Goal: Information Seeking & Learning: Understand process/instructions

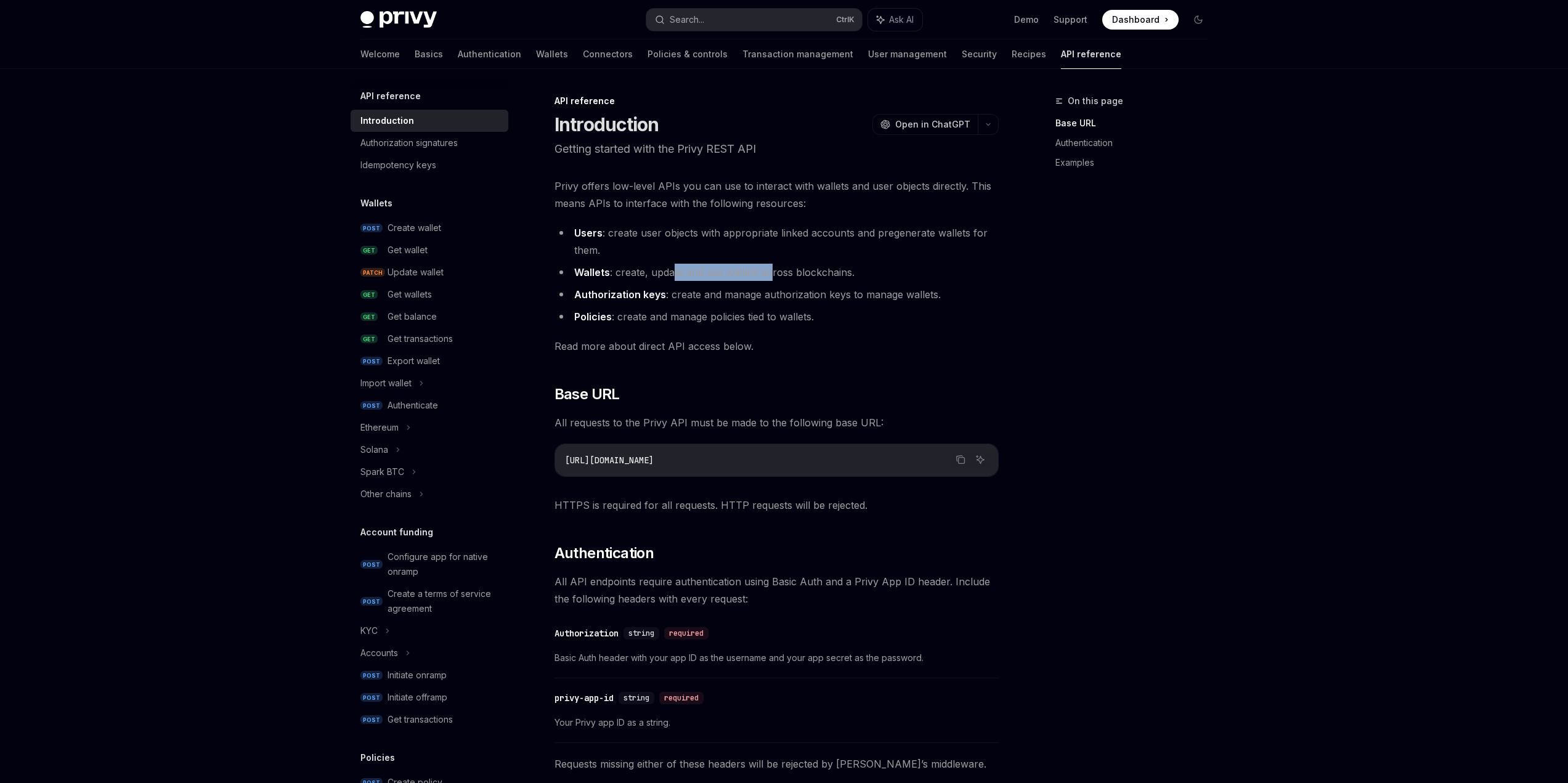
drag, startPoint x: 745, startPoint y: 270, endPoint x: 794, endPoint y: 271, distance: 49.0
click at [774, 270] on li "Wallets : create, update and use wallets across blockchains." at bounding box center [776, 272] width 444 height 17
click at [794, 271] on li "Wallets : create, update and use wallets across blockchains." at bounding box center [776, 272] width 444 height 17
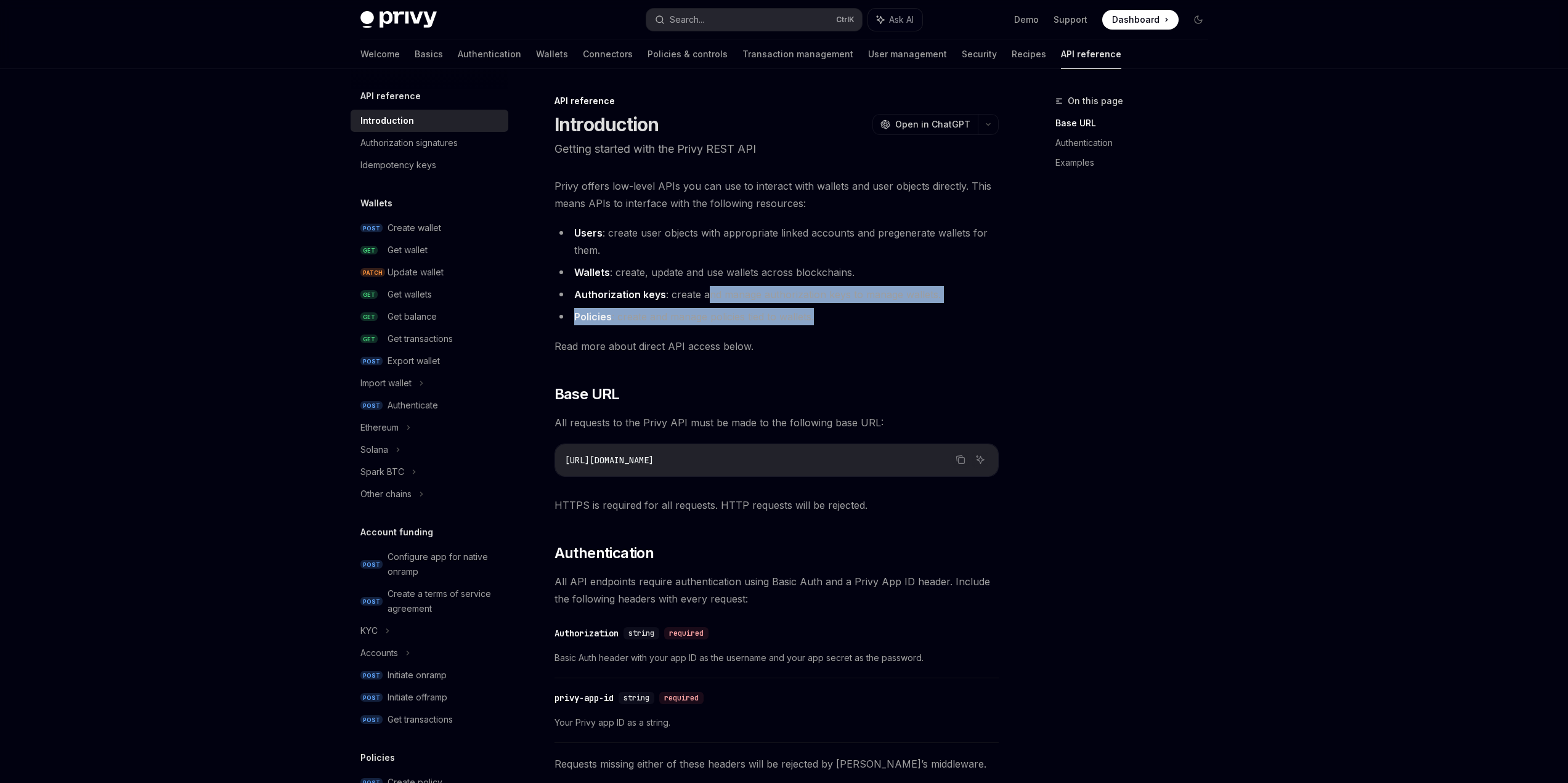
drag, startPoint x: 733, startPoint y: 298, endPoint x: 840, endPoint y: 304, distance: 107.2
click at [822, 304] on ul "Users : create user objects with appropriate linked accounts and pregenerate wa…" at bounding box center [776, 275] width 444 height 101
click at [840, 304] on ul "Users : create user objects with appropriate linked accounts and pregenerate wa…" at bounding box center [776, 275] width 444 height 101
drag, startPoint x: 741, startPoint y: 294, endPoint x: 824, endPoint y: 298, distance: 83.1
click at [780, 296] on li "Authorization keys : create and manage authorization keys to manage wallets." at bounding box center [776, 294] width 444 height 17
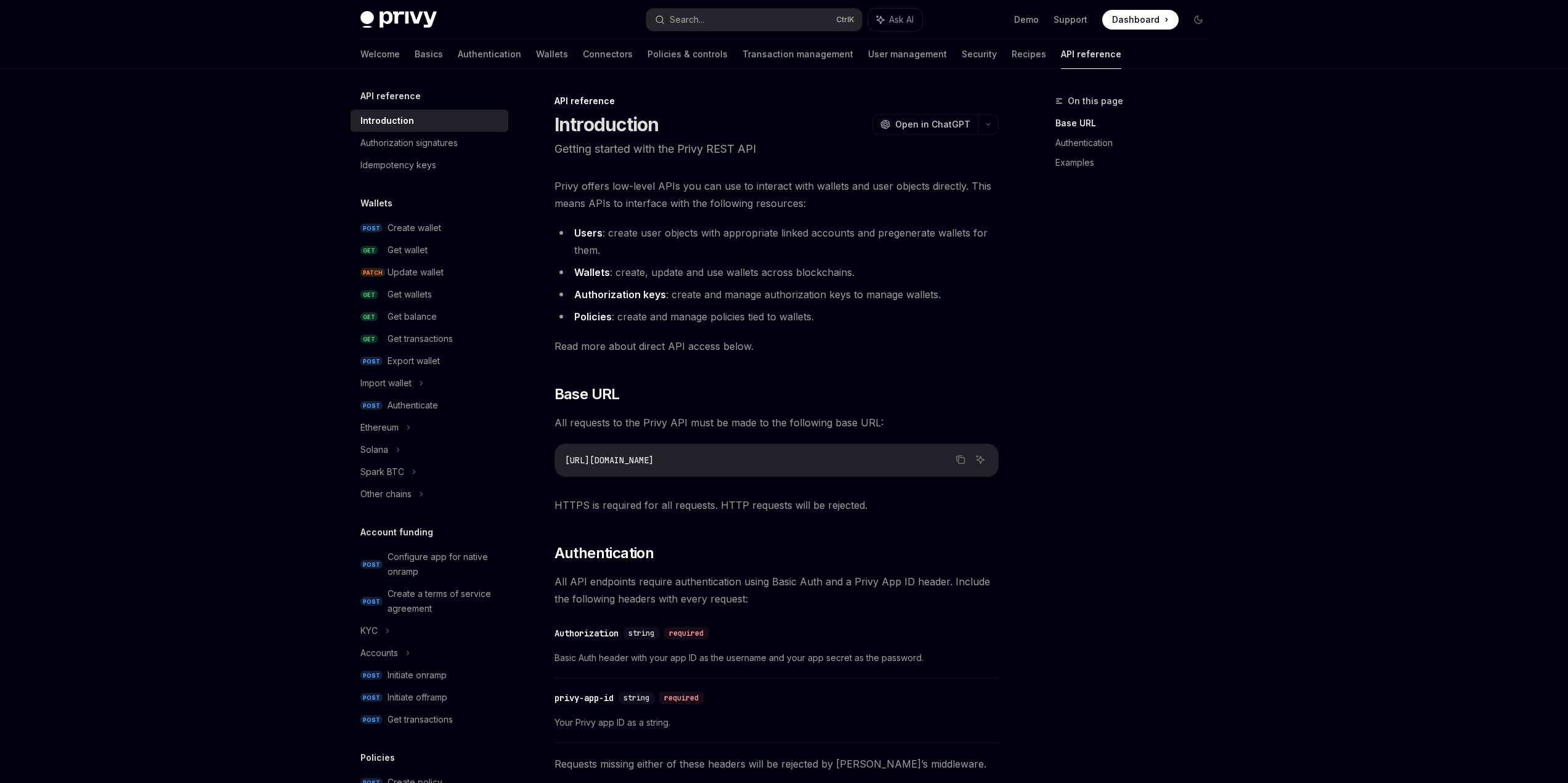
click at [824, 298] on li "Authorization keys : create and manage authorization keys to manage wallets." at bounding box center [776, 294] width 444 height 17
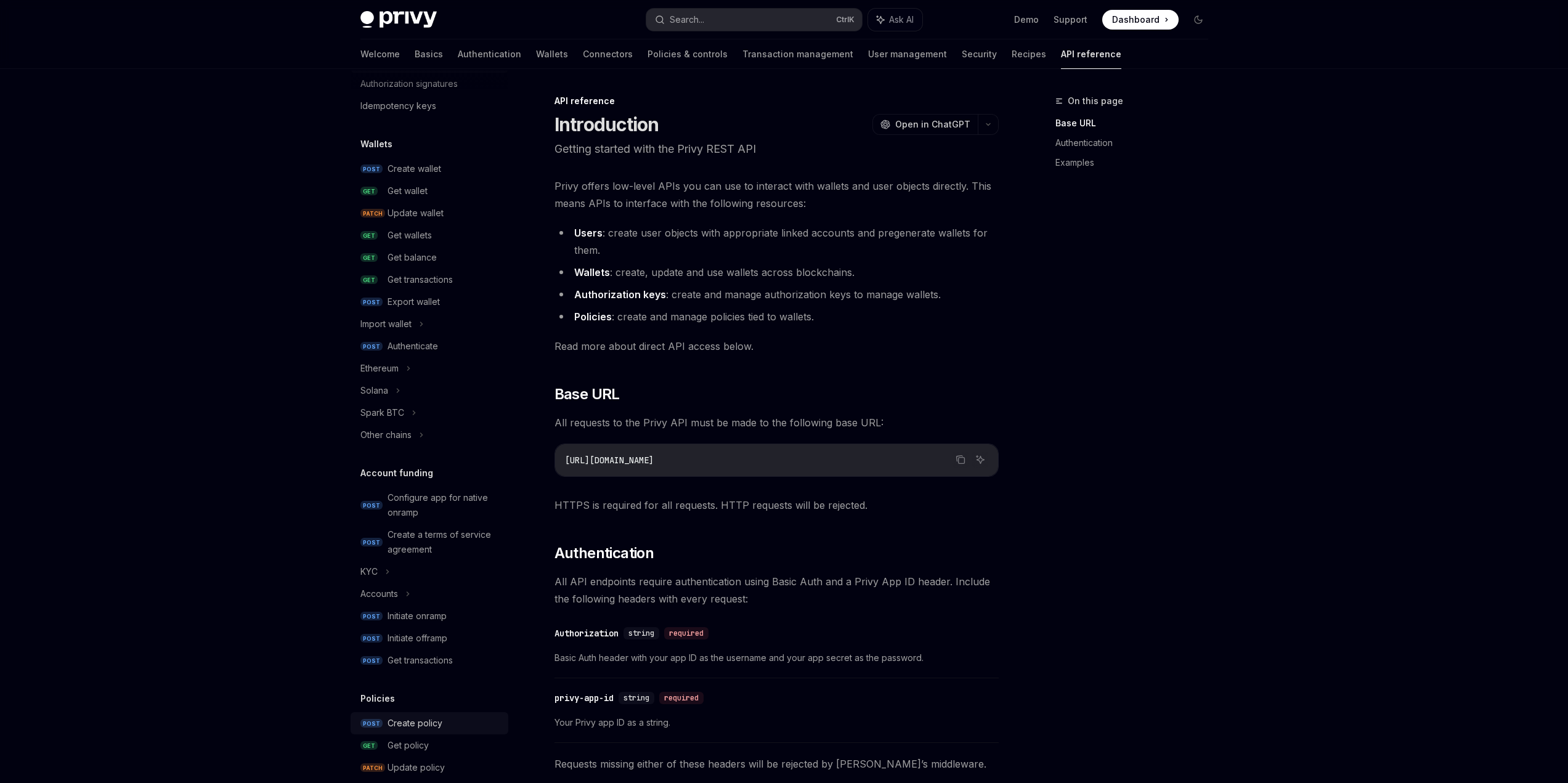
scroll to position [59, 0]
click at [405, 200] on link "GET Get wallet" at bounding box center [429, 191] width 157 height 22
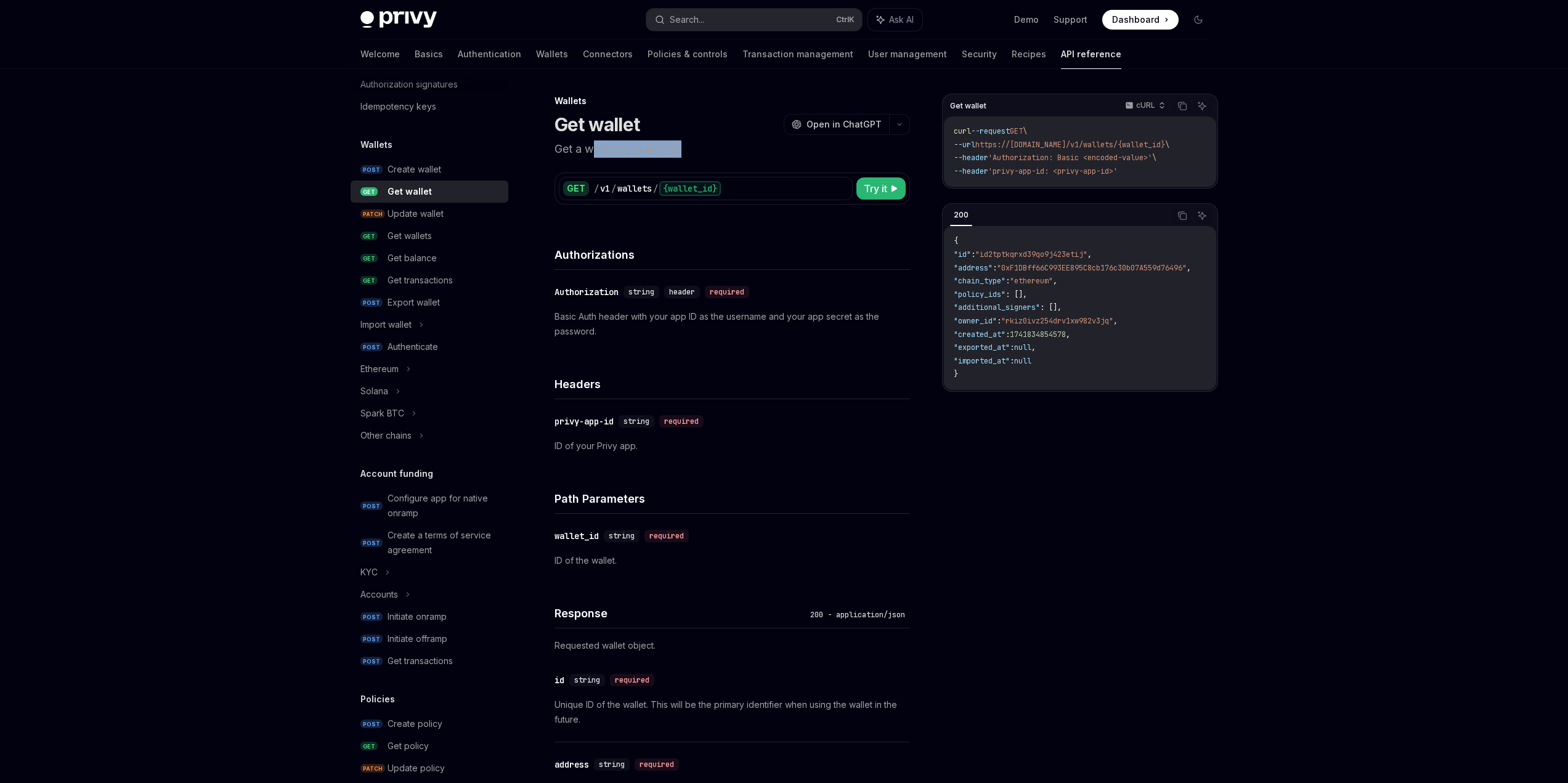
drag, startPoint x: 595, startPoint y: 147, endPoint x: 716, endPoint y: 151, distance: 121.1
click at [694, 151] on p "Get a wallet by wallet ID." at bounding box center [732, 148] width 356 height 17
click at [716, 151] on p "Get a wallet by wallet ID." at bounding box center [732, 148] width 356 height 17
click at [646, 152] on p "Get a wallet by wallet ID." at bounding box center [732, 148] width 356 height 17
click at [701, 152] on p "Get a wallet by wallet ID." at bounding box center [732, 148] width 356 height 17
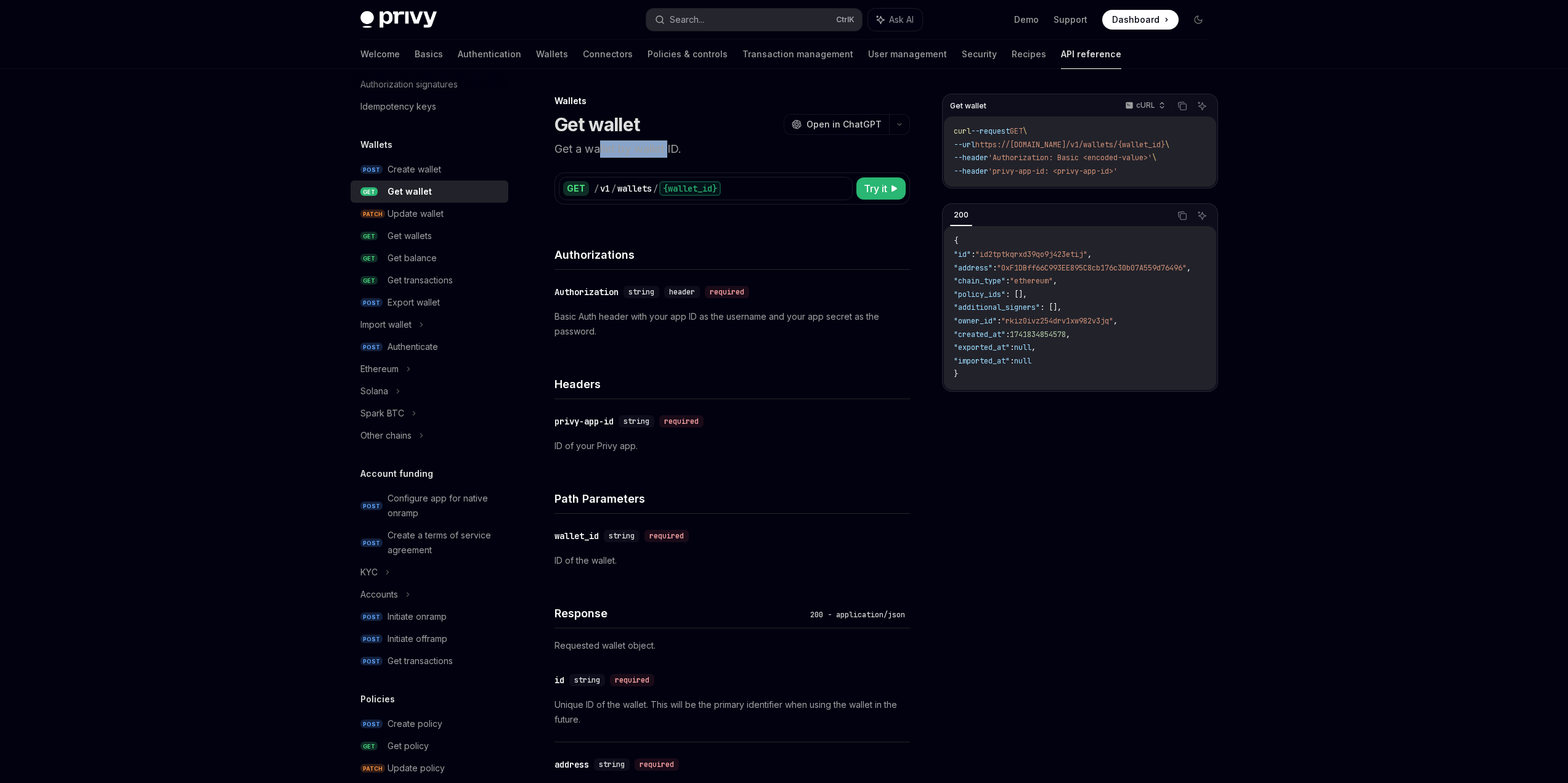
drag, startPoint x: 599, startPoint y: 150, endPoint x: 682, endPoint y: 150, distance: 83.0
click at [679, 150] on p "Get a wallet by wallet ID." at bounding box center [732, 148] width 356 height 17
click at [721, 148] on p "Get a wallet by wallet ID." at bounding box center [732, 148] width 356 height 17
drag, startPoint x: 583, startPoint y: 315, endPoint x: 637, endPoint y: 317, distance: 54.0
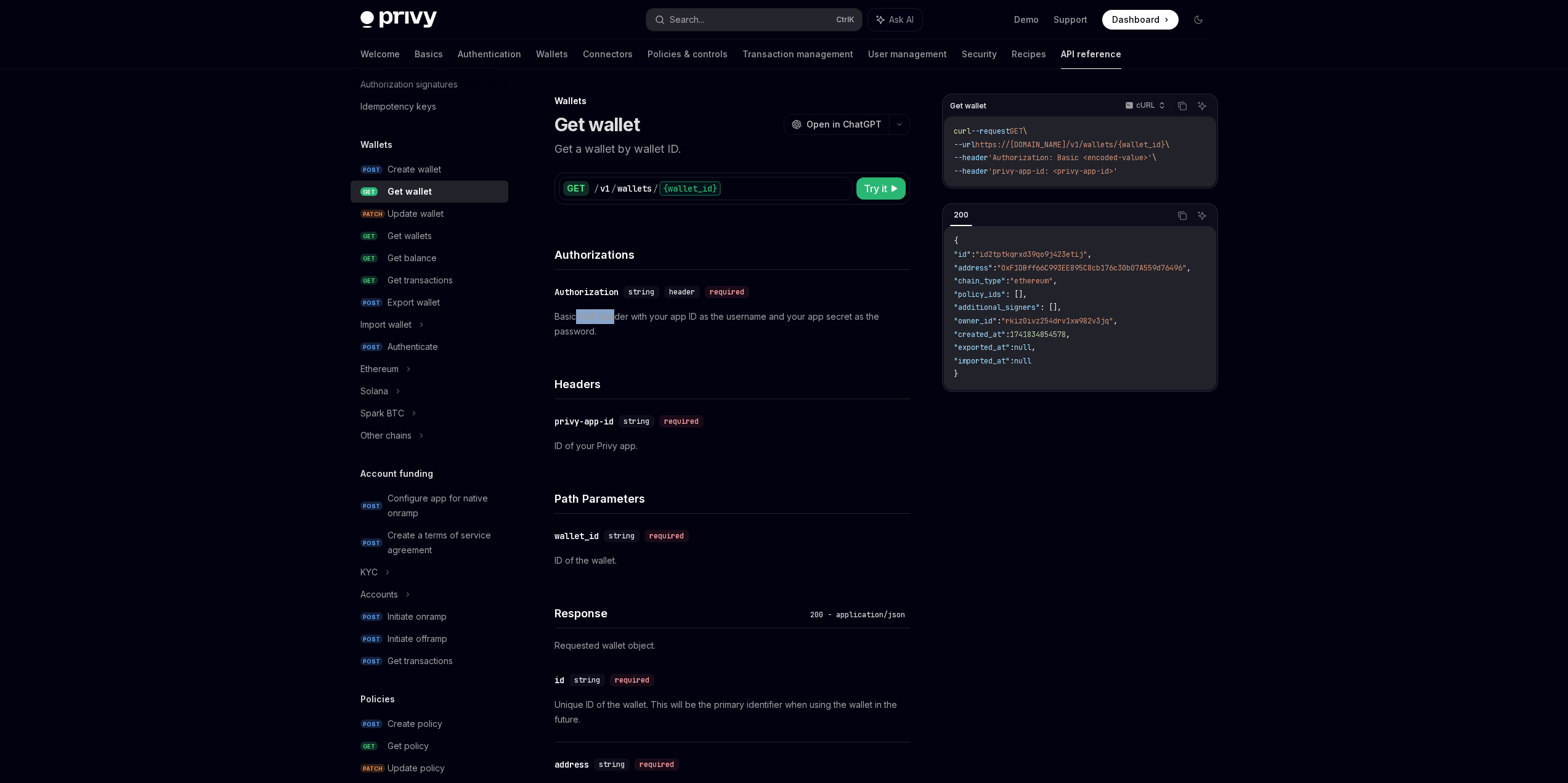
click at [615, 317] on p "Basic Auth header with your app ID as the username and your app secret as the p…" at bounding box center [732, 324] width 356 height 29
click at [638, 317] on p "Basic Auth header with your app ID as the username and your app secret as the p…" at bounding box center [732, 324] width 356 height 29
drag, startPoint x: 568, startPoint y: 317, endPoint x: 656, endPoint y: 322, distance: 88.1
click at [657, 322] on p "Basic Auth header with your app ID as the username and your app secret as the p…" at bounding box center [732, 324] width 356 height 29
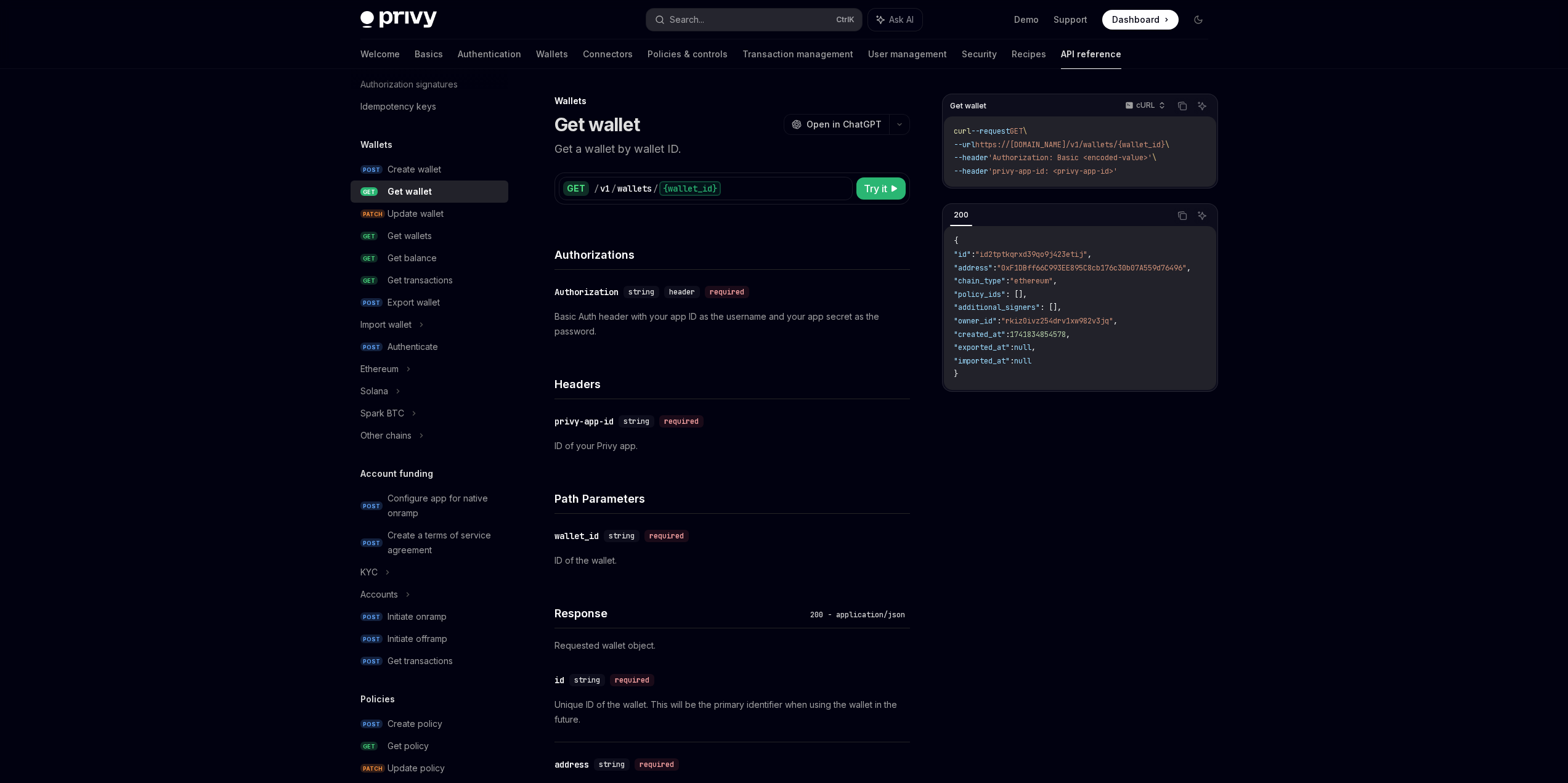
click at [632, 324] on p "Basic Auth header with your app ID as the username and your app secret as the p…" at bounding box center [732, 324] width 356 height 29
click at [640, 331] on p "Basic Auth header with your app ID as the username and your app secret as the p…" at bounding box center [732, 324] width 356 height 29
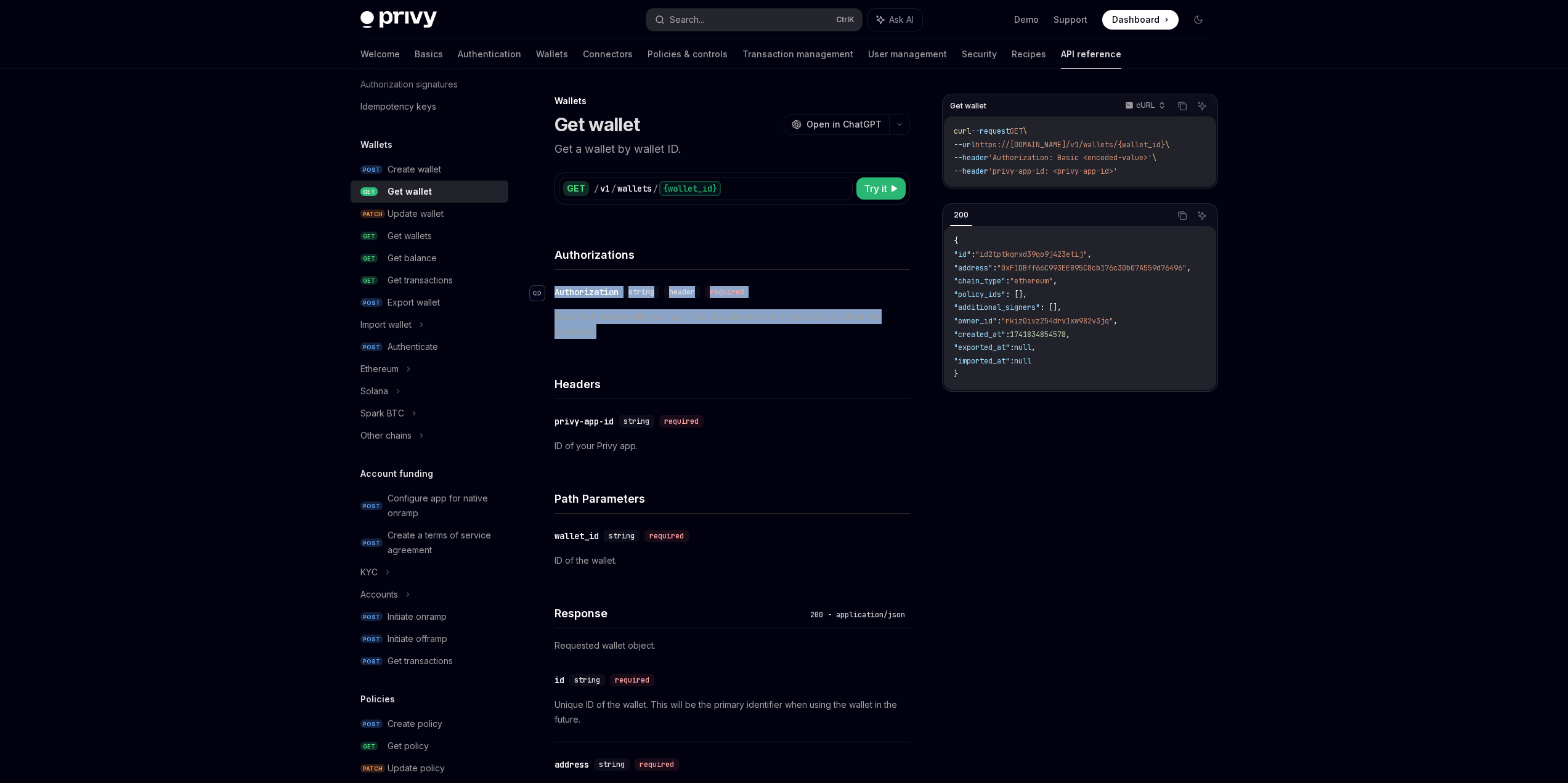
drag, startPoint x: 595, startPoint y: 322, endPoint x: 544, endPoint y: 291, distance: 59.7
click at [555, 291] on div "​ Authorization string header required Basic Auth header with your app ID as th…" at bounding box center [732, 311] width 356 height 83
click at [660, 329] on p "Basic Auth header with your app ID as the username and your app secret as the p…" at bounding box center [732, 324] width 356 height 29
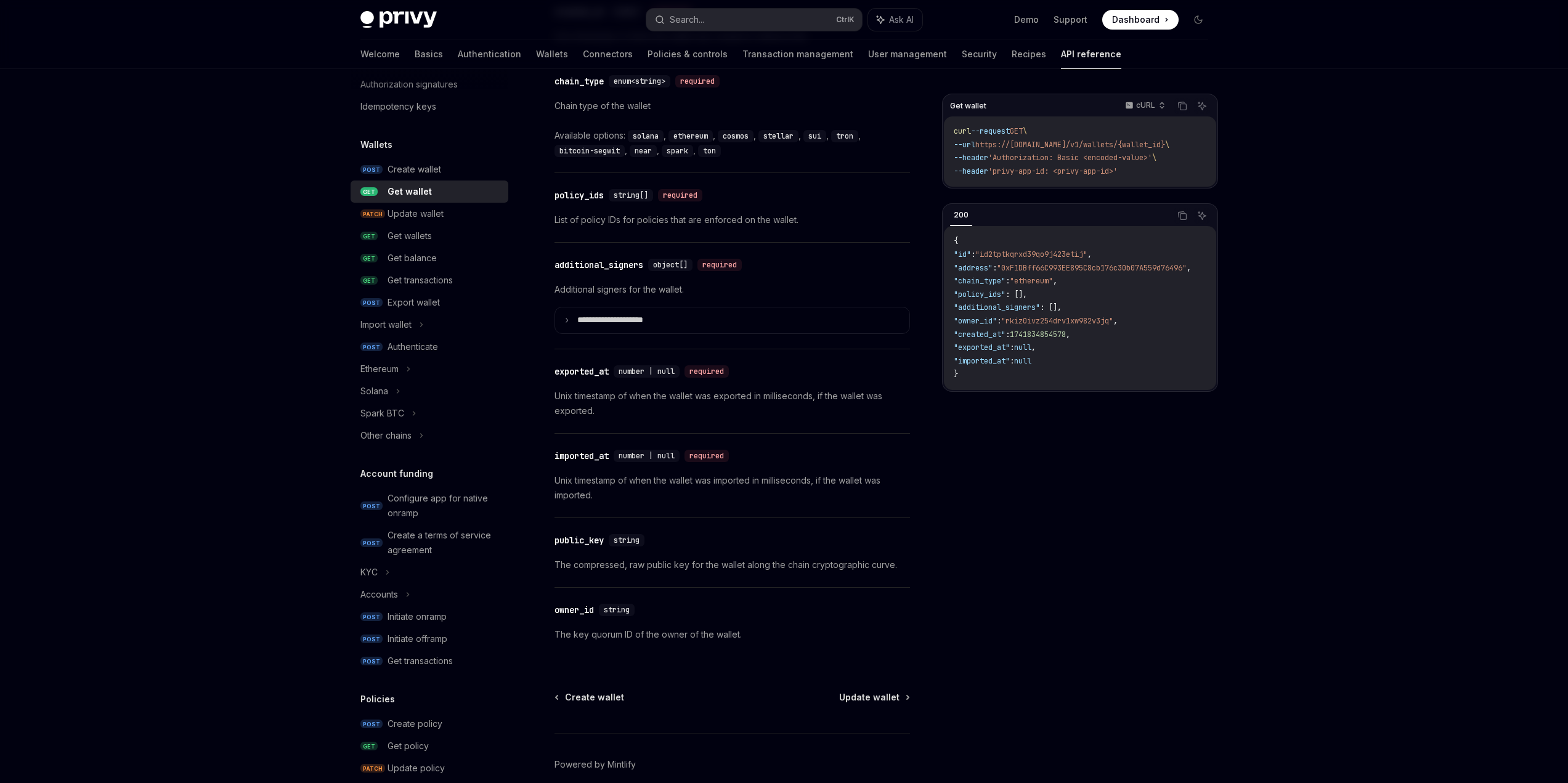
scroll to position [879, 0]
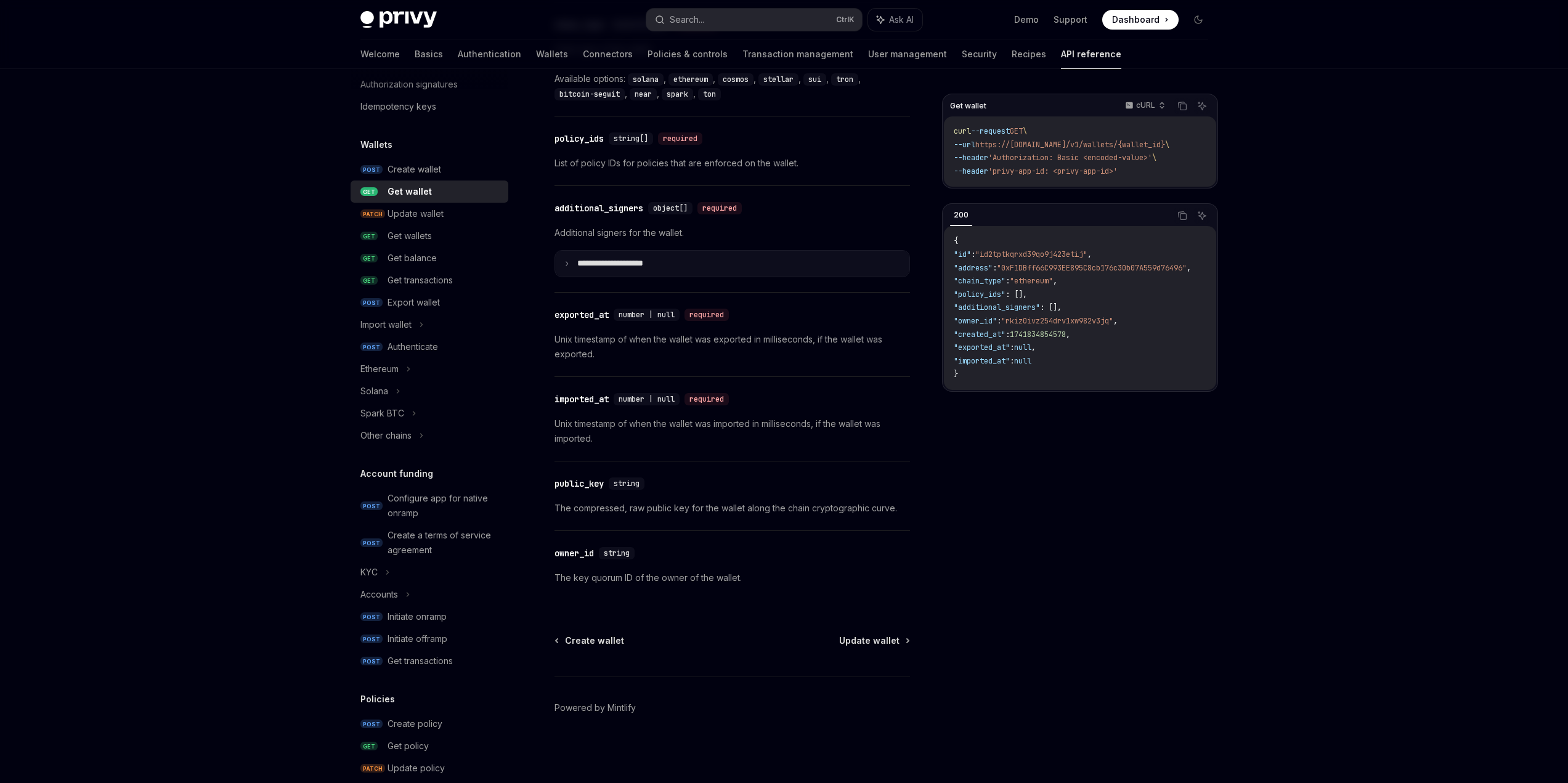
click at [562, 268] on summary "**********" at bounding box center [732, 263] width 354 height 26
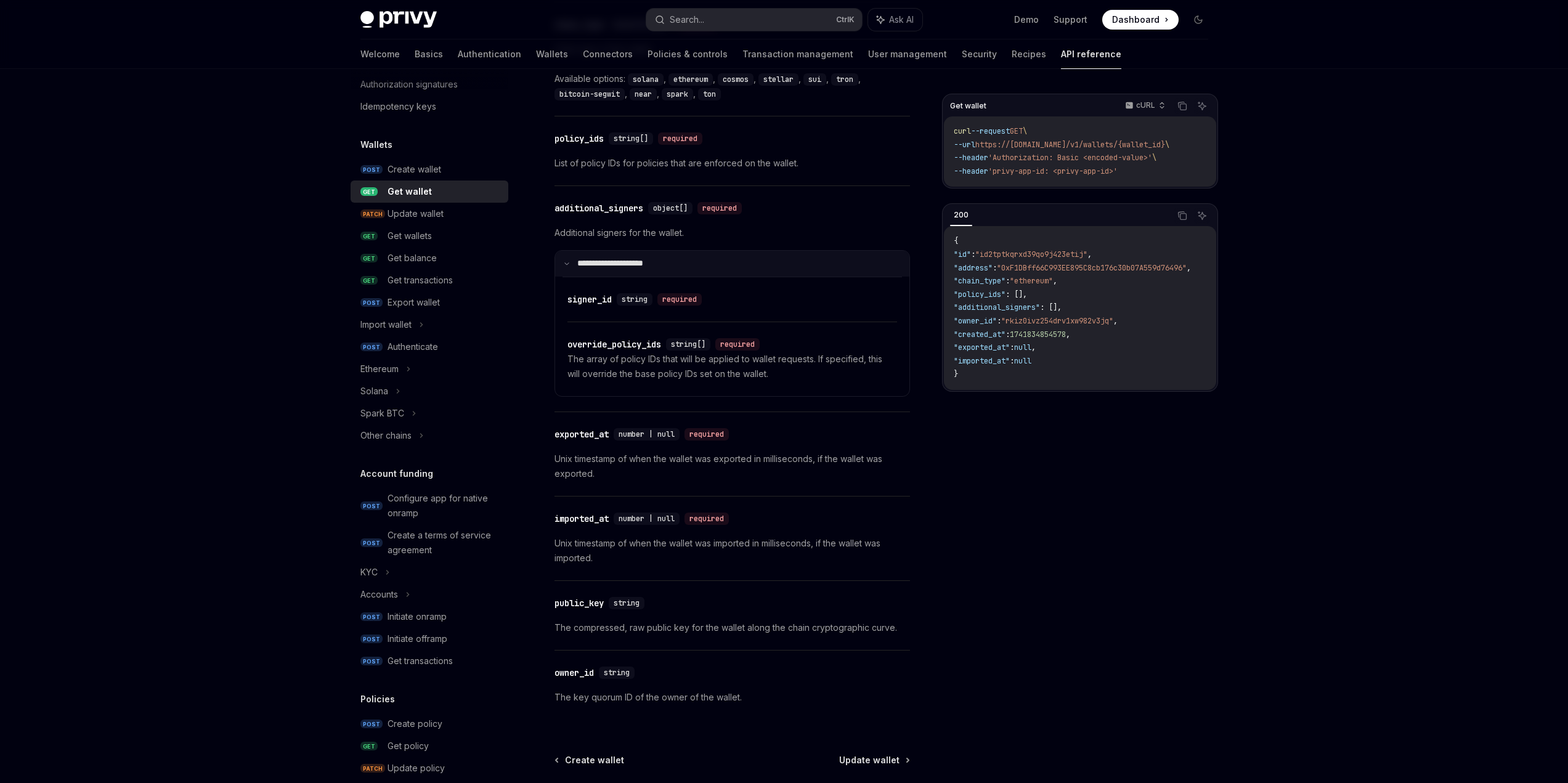
click at [565, 268] on summary "**********" at bounding box center [732, 263] width 354 height 26
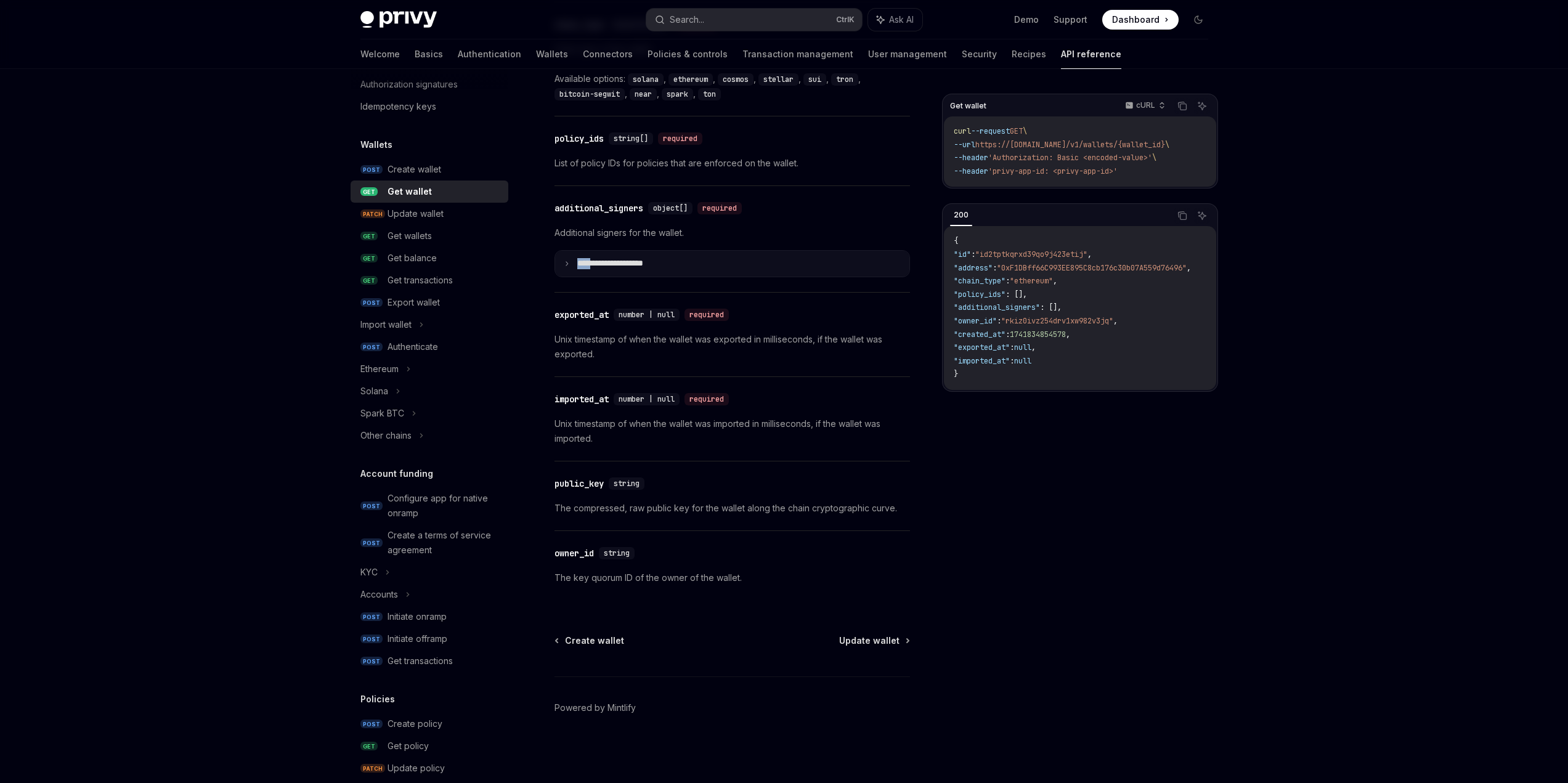
click at [565, 268] on summary "**********" at bounding box center [732, 263] width 354 height 26
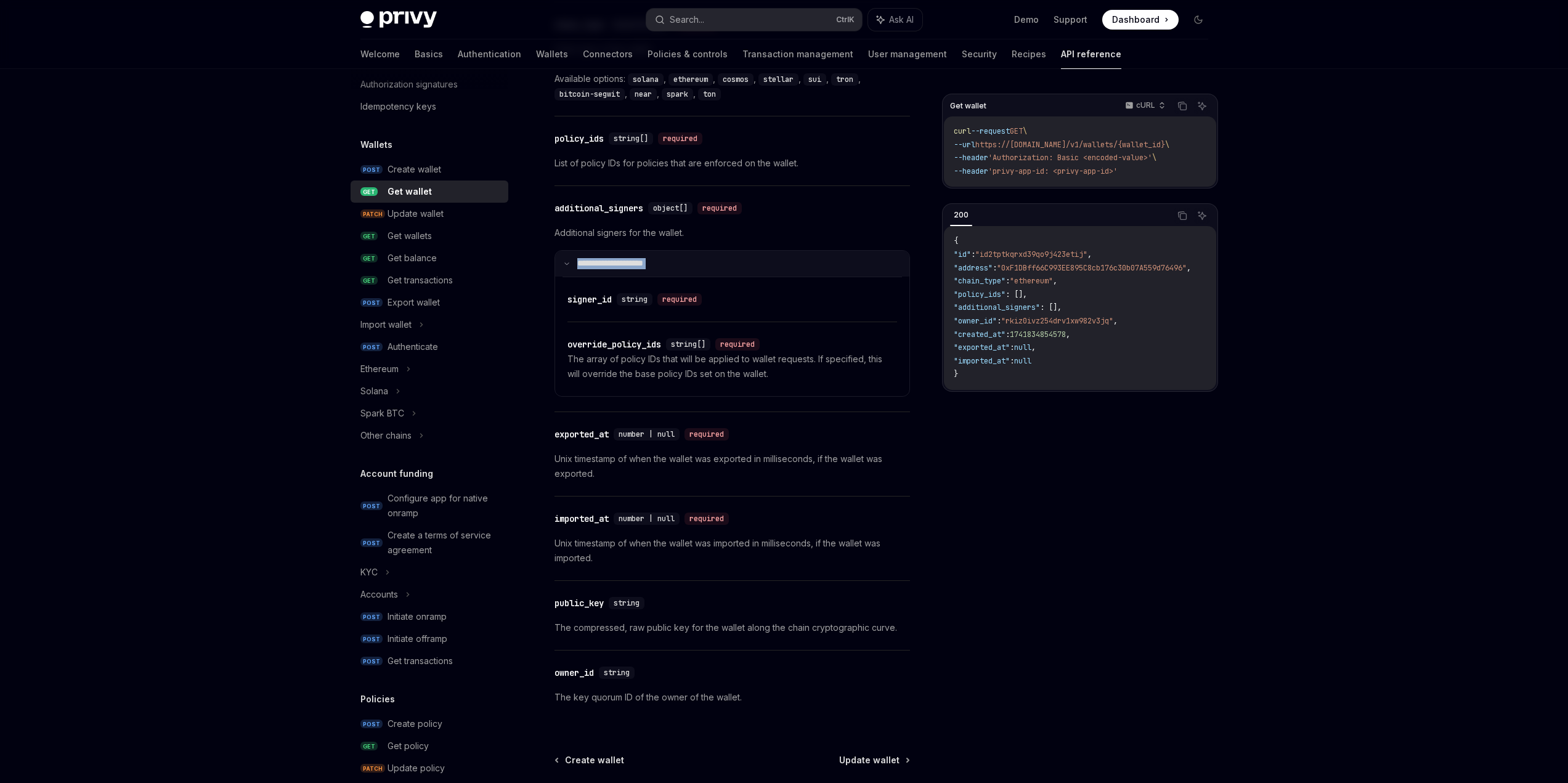
click at [565, 268] on summary "**********" at bounding box center [732, 263] width 354 height 26
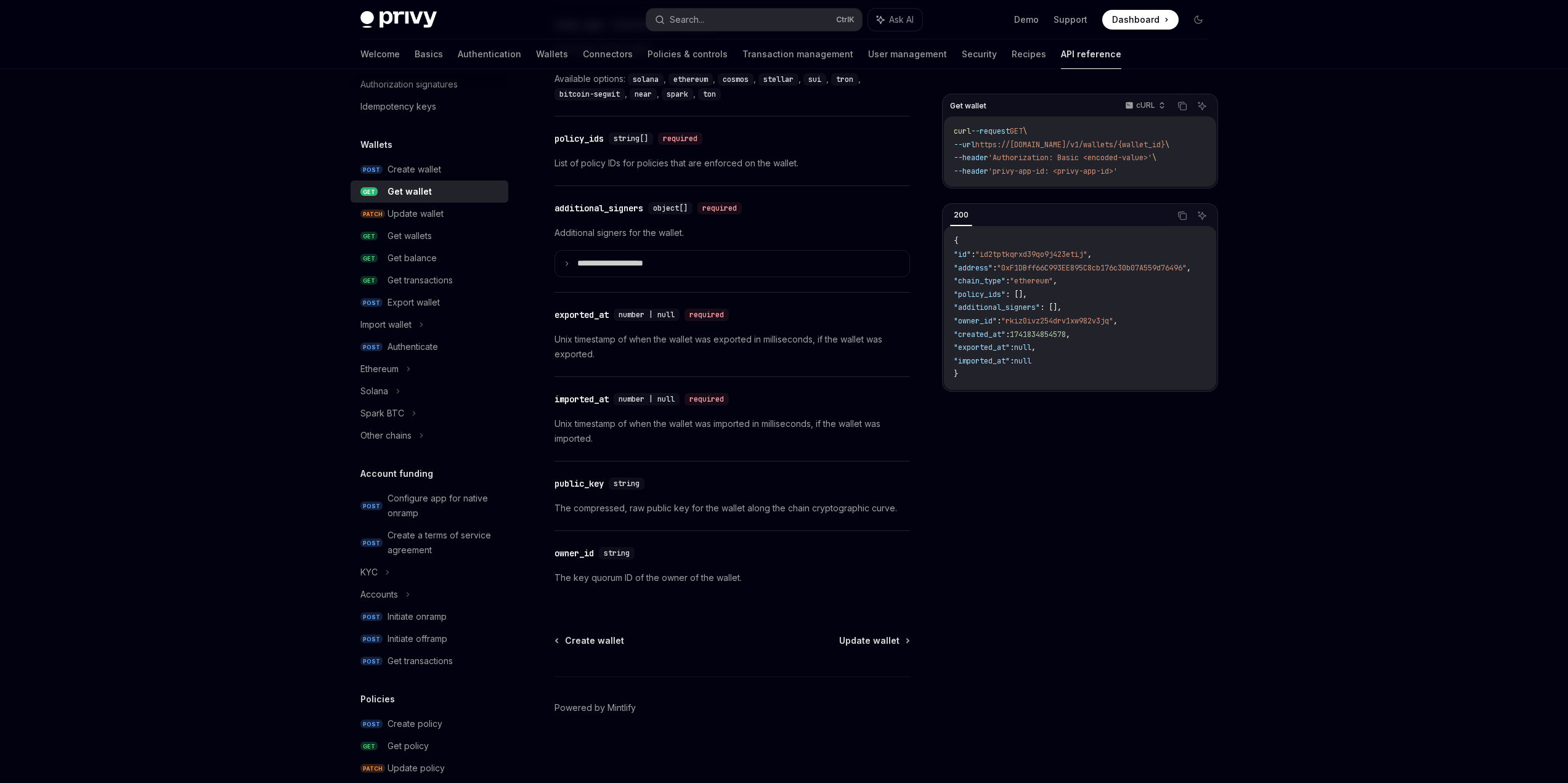
click at [671, 377] on div "​ imported_at number | null required Unix timestamp of when the wallet was impo…" at bounding box center [732, 419] width 356 height 83
click at [668, 431] on p "Unix timestamp of when the wallet was imported in milliseconds, if the wallet w…" at bounding box center [732, 431] width 356 height 29
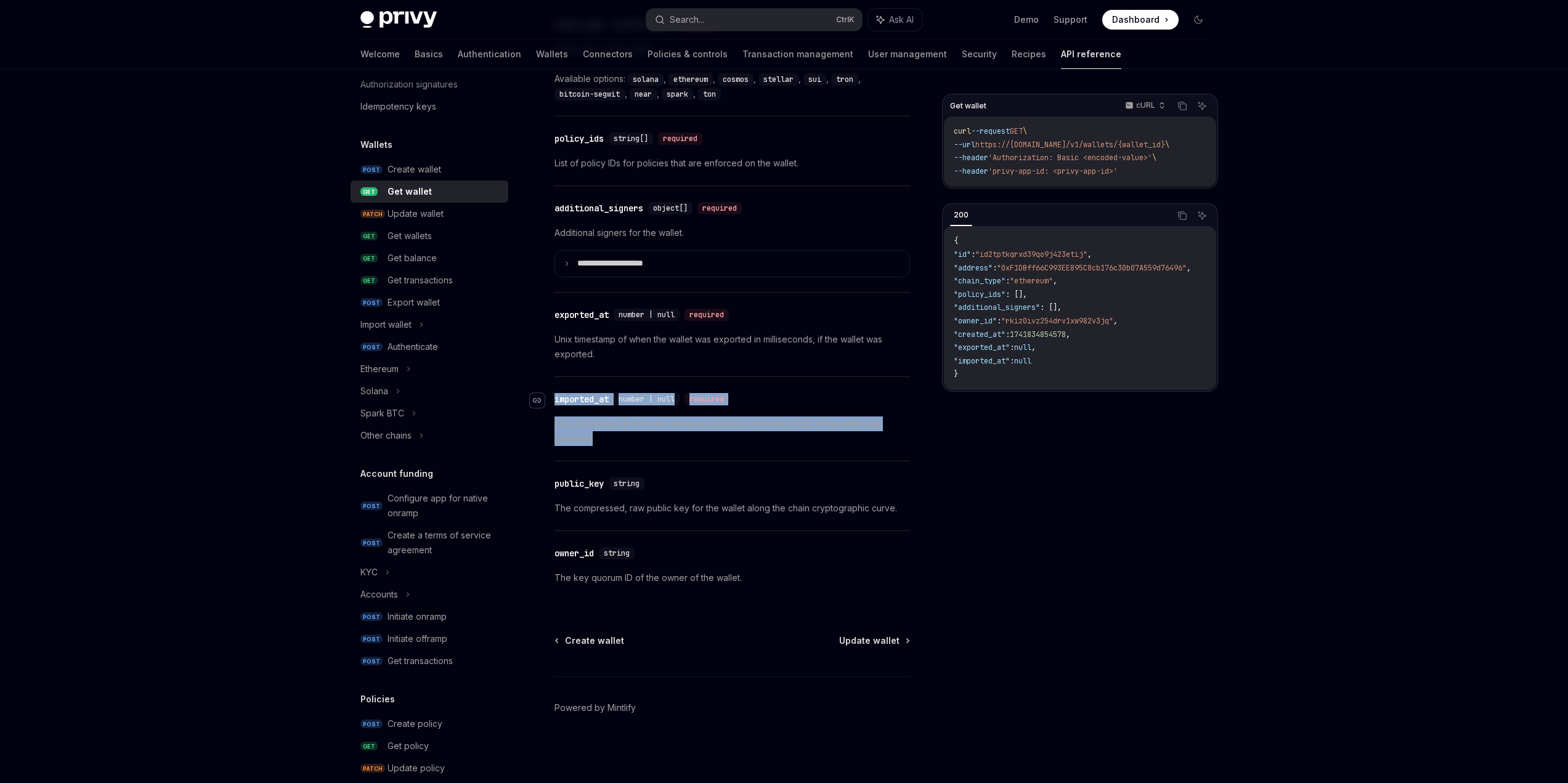
drag, startPoint x: 597, startPoint y: 433, endPoint x: 544, endPoint y: 399, distance: 63.0
click at [555, 399] on div "​ imported_at number | null required Unix timestamp of when the wallet was impo…" at bounding box center [732, 419] width 356 height 83
click at [637, 435] on p "Unix timestamp of when the wallet was imported in milliseconds, if the wallet w…" at bounding box center [732, 431] width 356 height 29
drag, startPoint x: 549, startPoint y: 404, endPoint x: 536, endPoint y: 390, distance: 19.1
click at [555, 390] on div "​ imported_at number | null required Unix timestamp of when the wallet was impo…" at bounding box center [732, 419] width 356 height 83
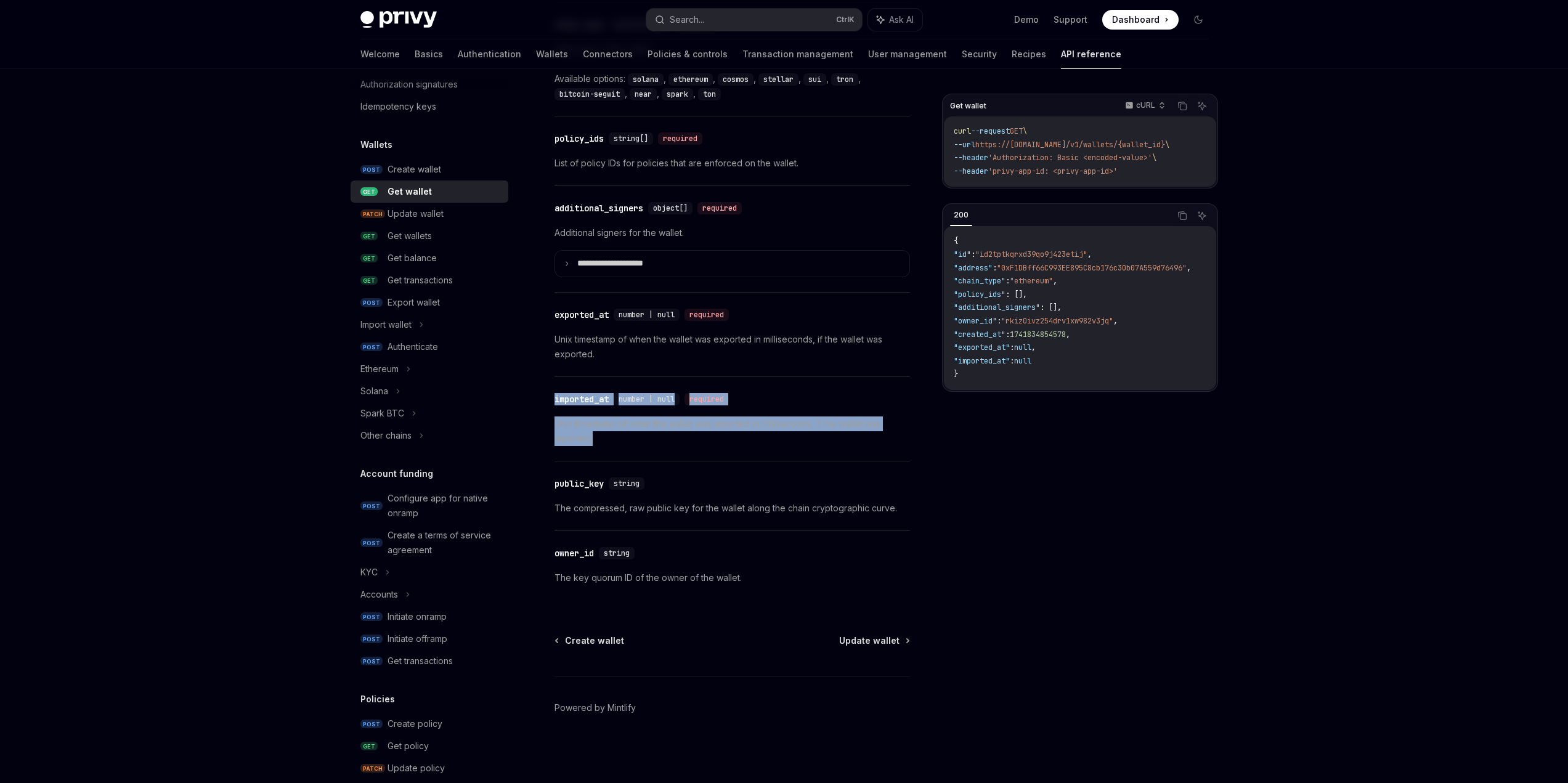
click at [620, 435] on p "Unix timestamp of when the wallet was imported in milliseconds, if the wallet w…" at bounding box center [732, 431] width 356 height 29
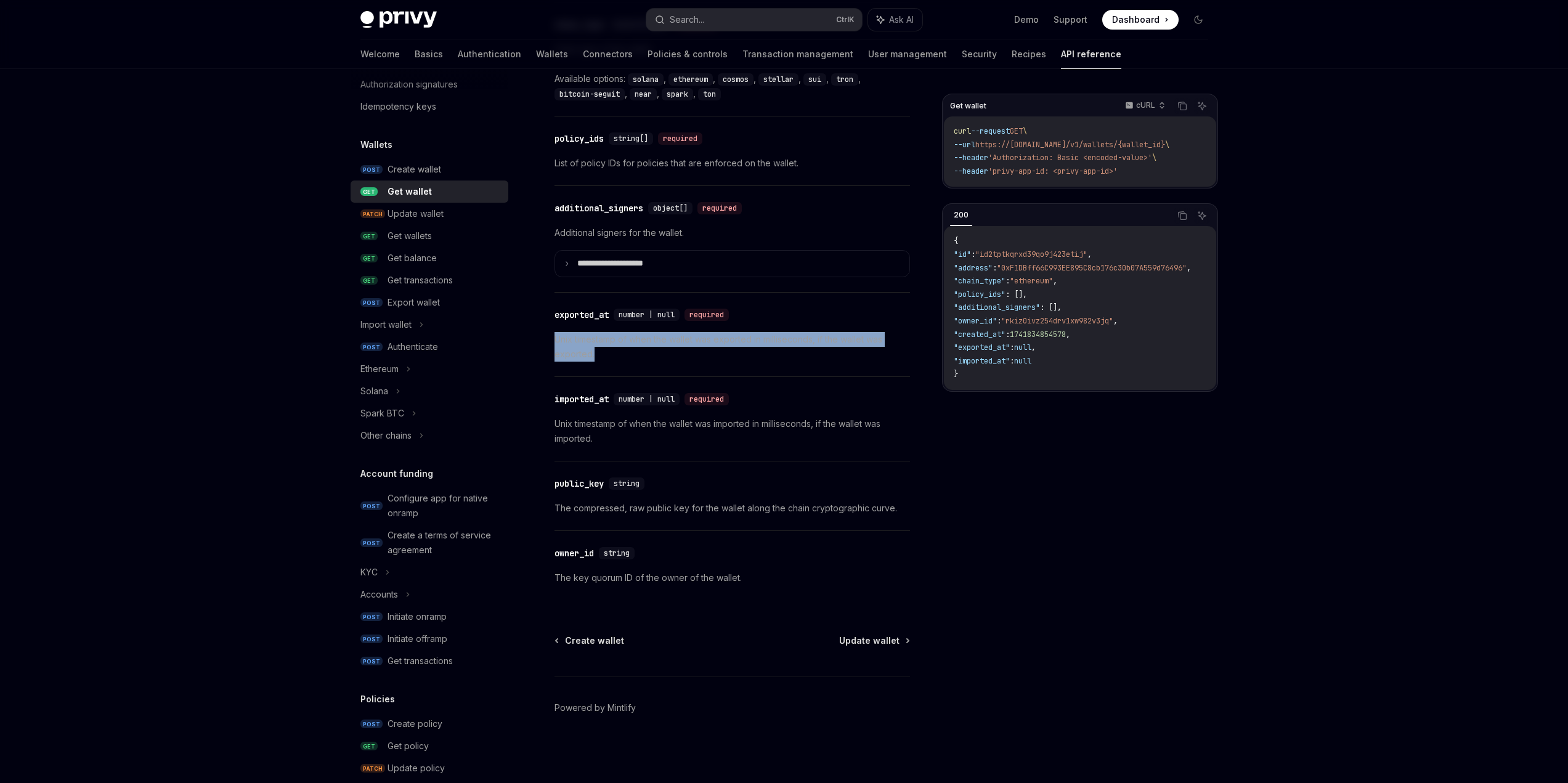
drag, startPoint x: 587, startPoint y: 353, endPoint x: 631, endPoint y: 365, distance: 45.6
click at [621, 363] on div "​ exported_at number | null required Unix timestamp of when the wallet was expo…" at bounding box center [732, 334] width 356 height 83
click at [631, 365] on div "​ exported_at number | null required Unix timestamp of when the wallet was expo…" at bounding box center [732, 334] width 356 height 83
click at [426, 219] on div "Update wallet" at bounding box center [416, 213] width 56 height 15
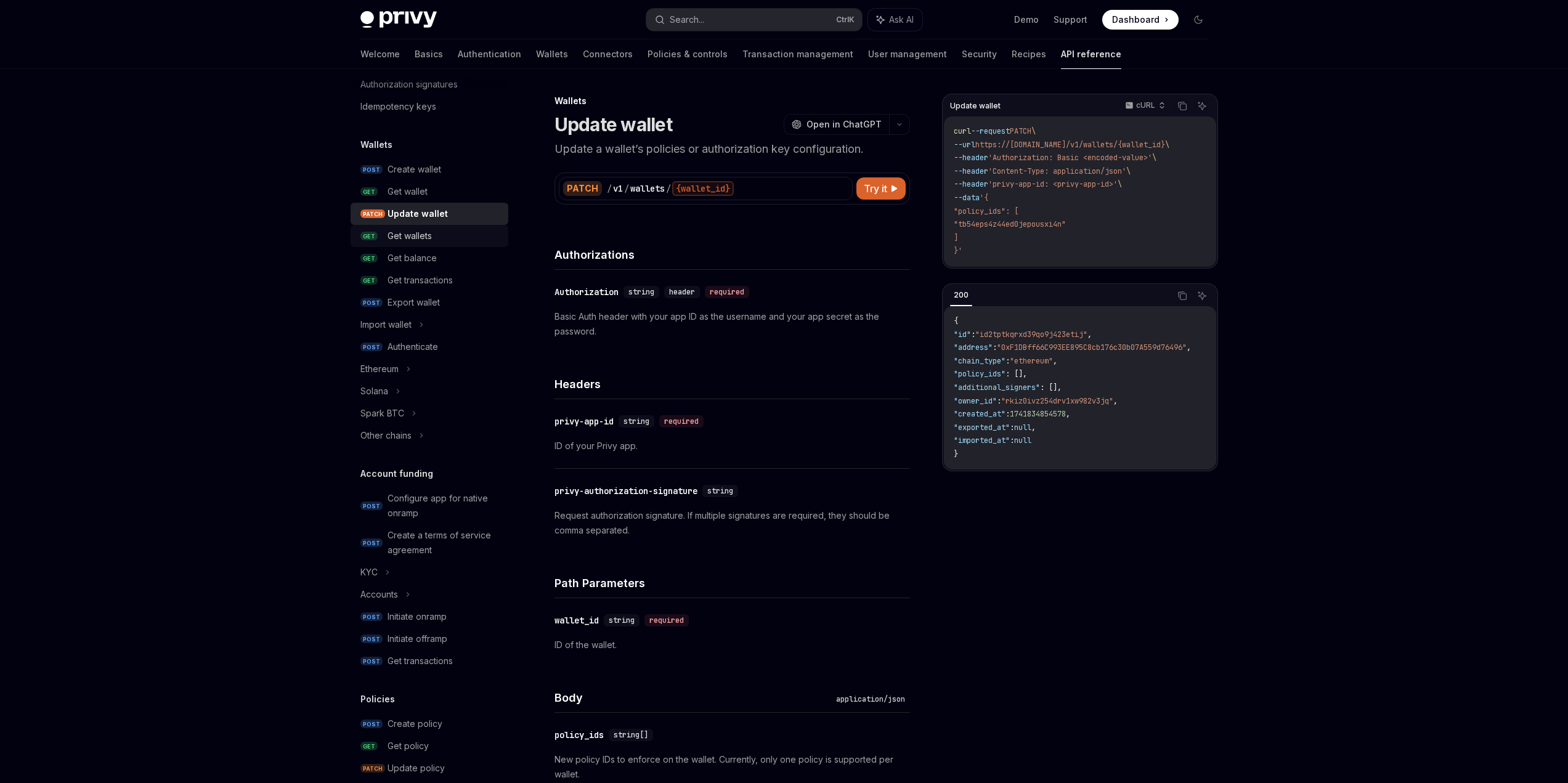
click at [428, 238] on div "Get wallets" at bounding box center [410, 236] width 45 height 15
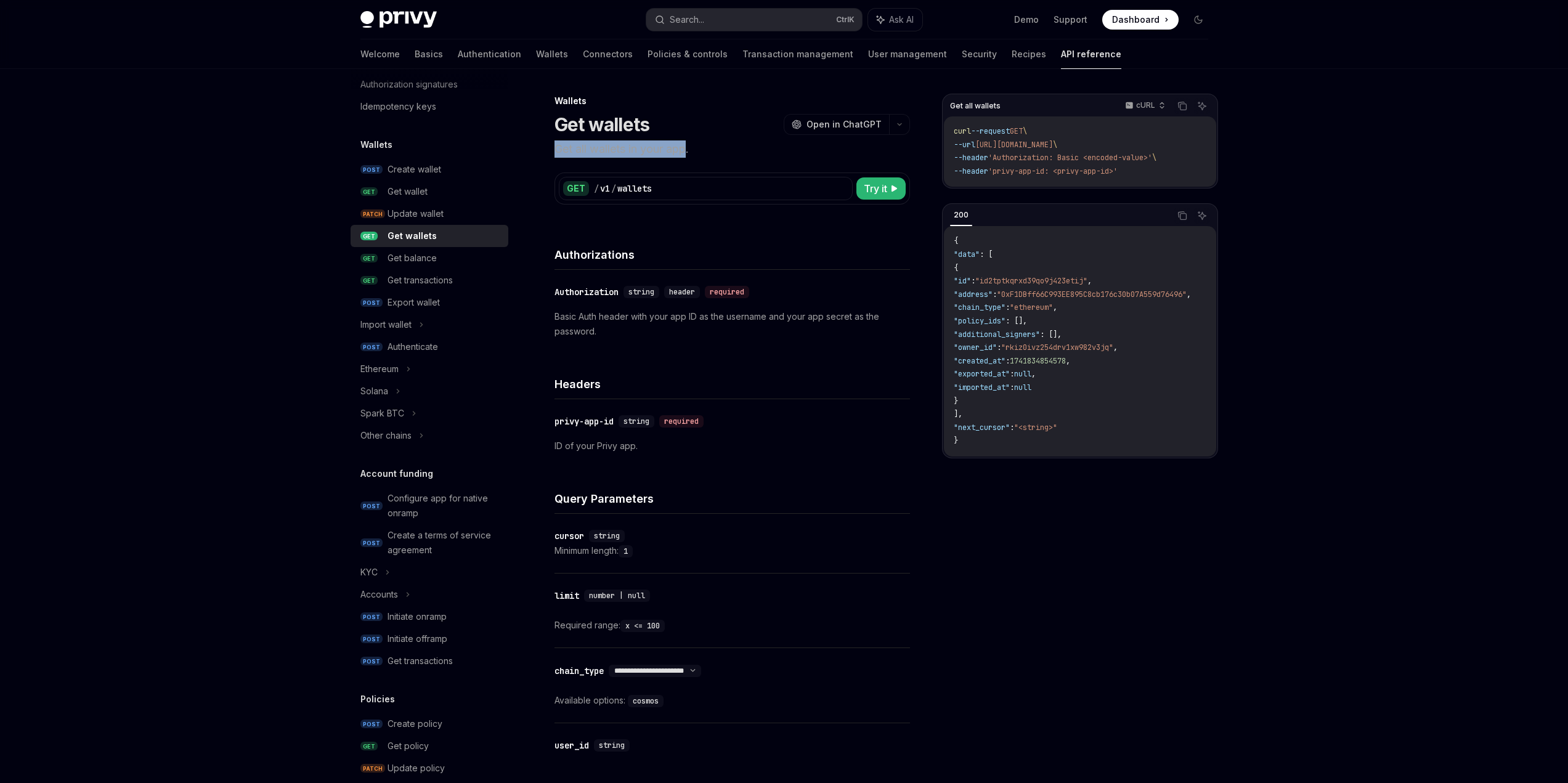
drag, startPoint x: 552, startPoint y: 150, endPoint x: 692, endPoint y: 149, distance: 140.0
click at [688, 150] on div "Wallets Get wallets OpenAI Open in ChatGPT Get all wallets in your app. OpenAI …" at bounding box center [617, 622] width 592 height 1058
click at [725, 148] on p "Get all wallets in your app." at bounding box center [732, 148] width 356 height 17
click at [458, 54] on link "Authentication" at bounding box center [490, 54] width 64 height 29
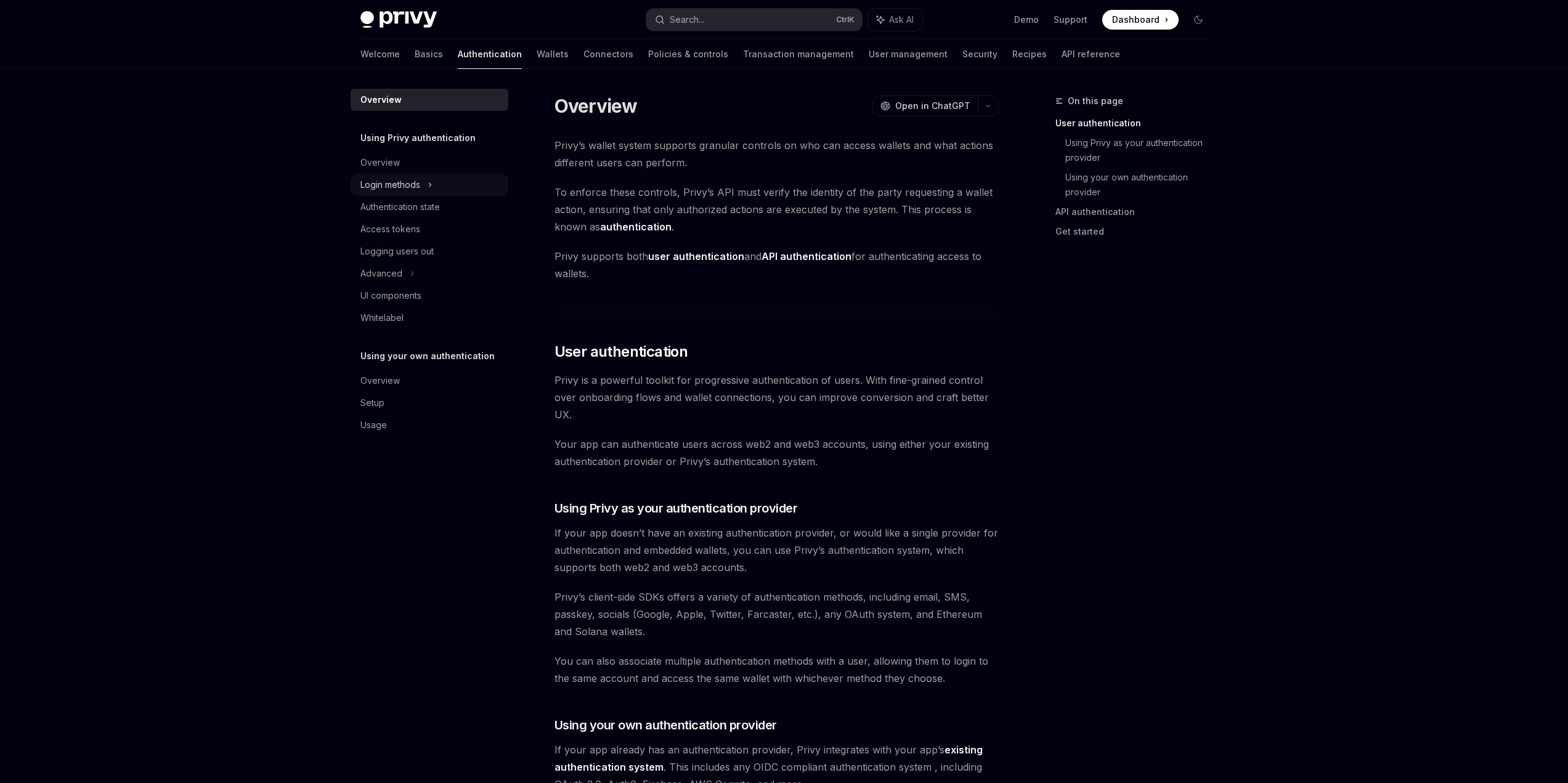
click at [425, 185] on div "Login methods" at bounding box center [429, 185] width 157 height 22
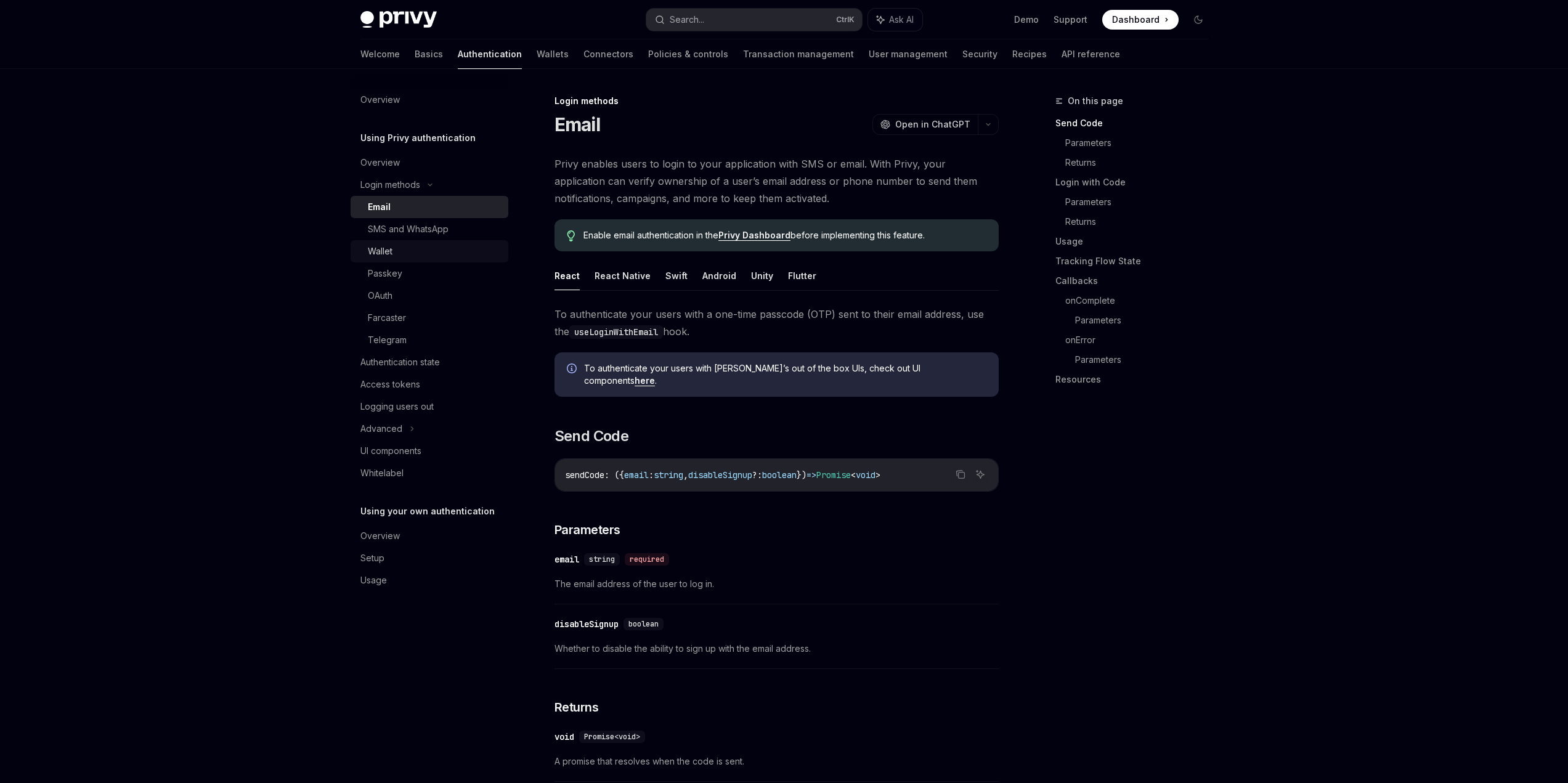
click at [391, 247] on div "Wallet" at bounding box center [380, 251] width 25 height 15
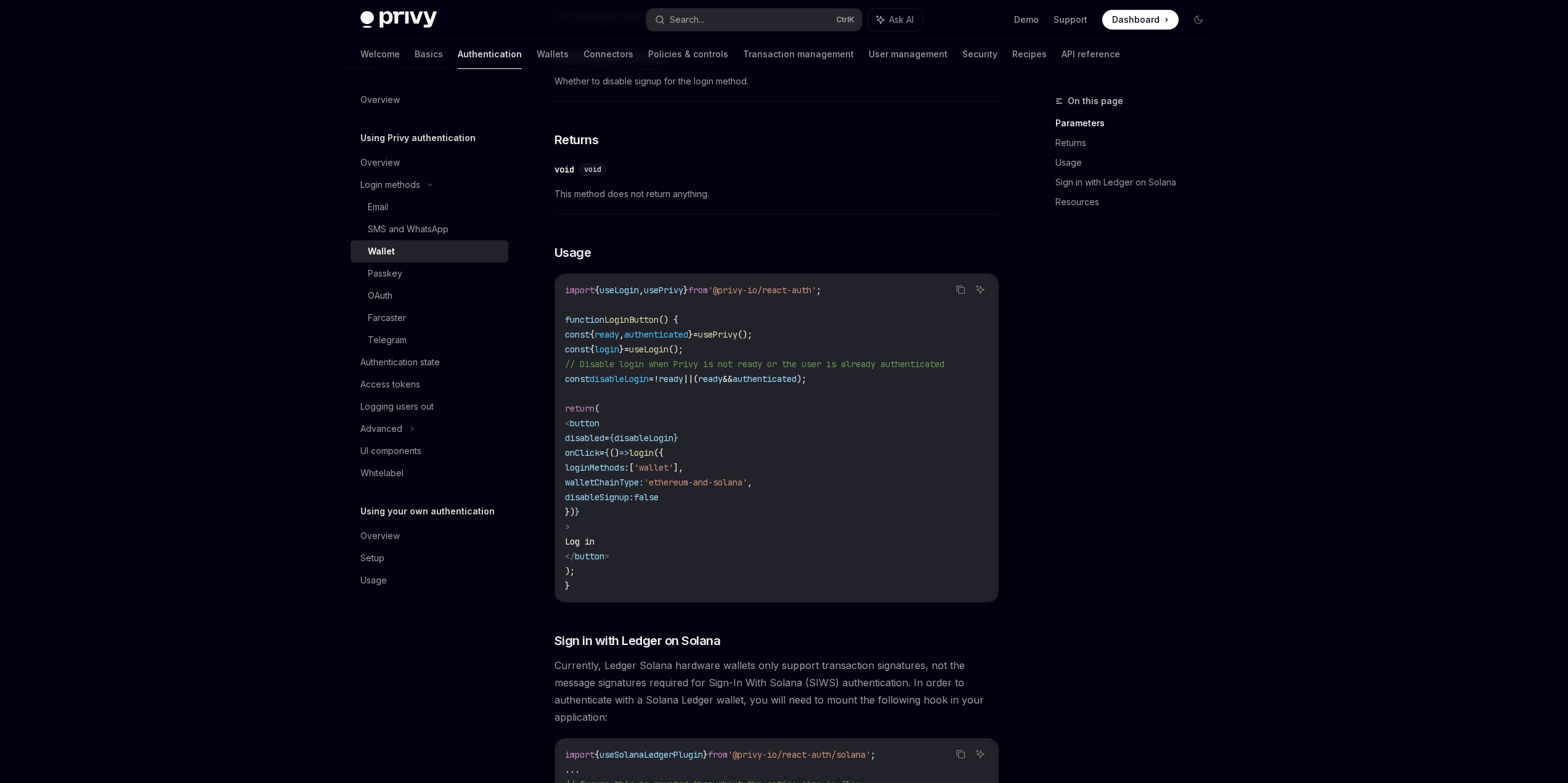
click at [1210, 273] on div "On this page Parameters Returns Usage Sign in with Ledger on Solana Resources" at bounding box center [1124, 438] width 187 height 689
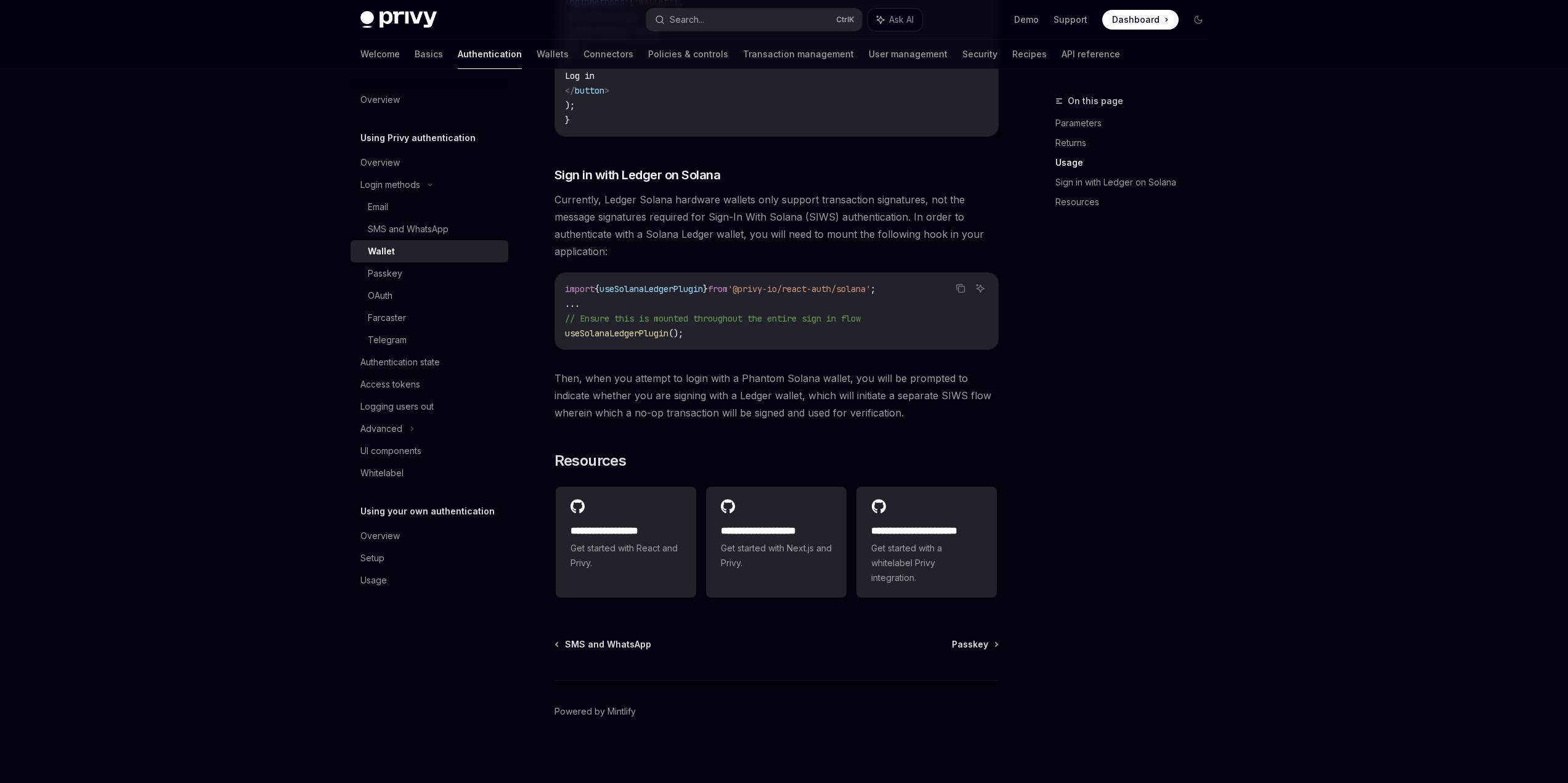
scroll to position [1051, 0]
click at [402, 364] on div "Authentication state" at bounding box center [400, 362] width 80 height 15
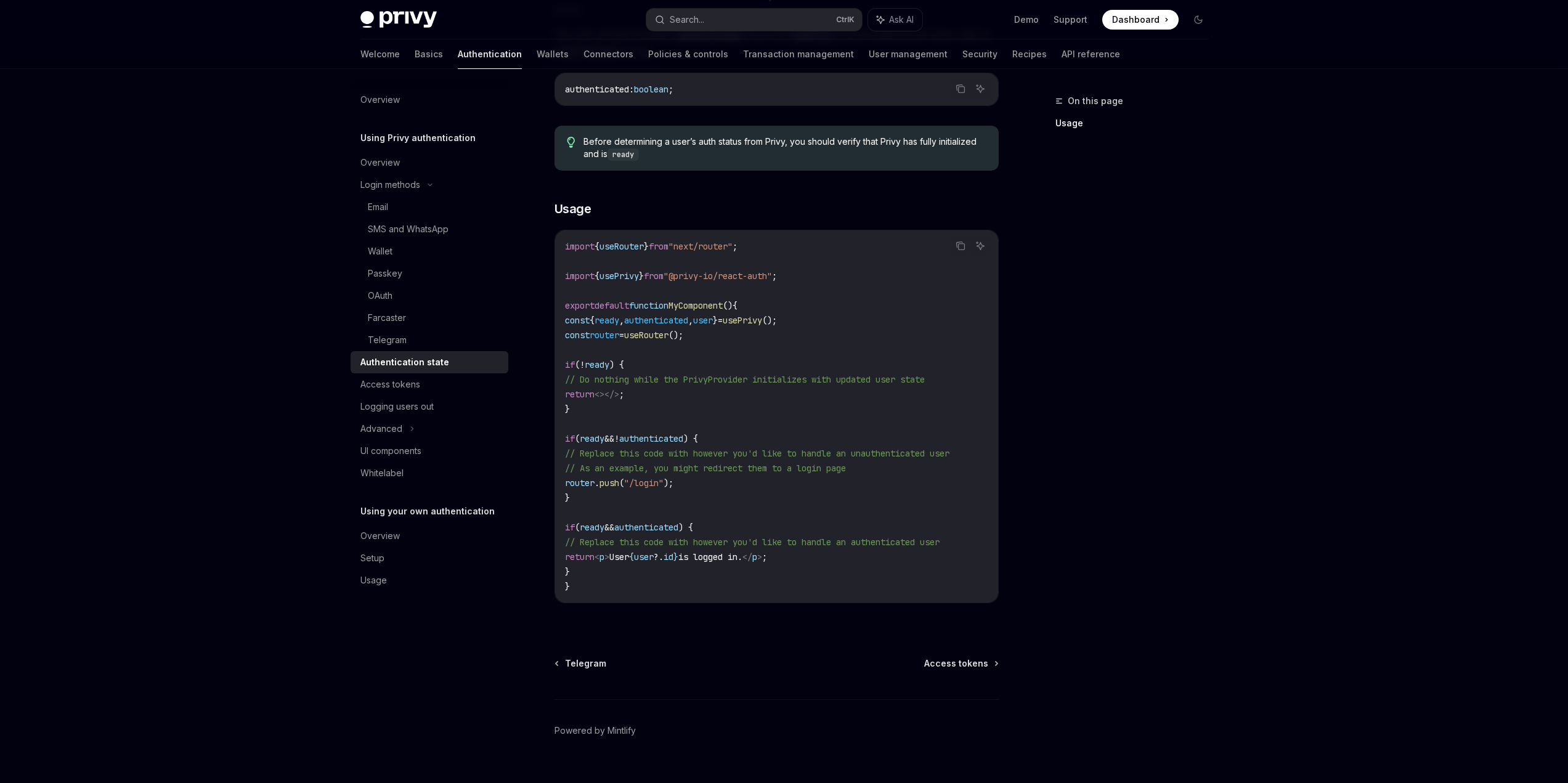
scroll to position [247, 0]
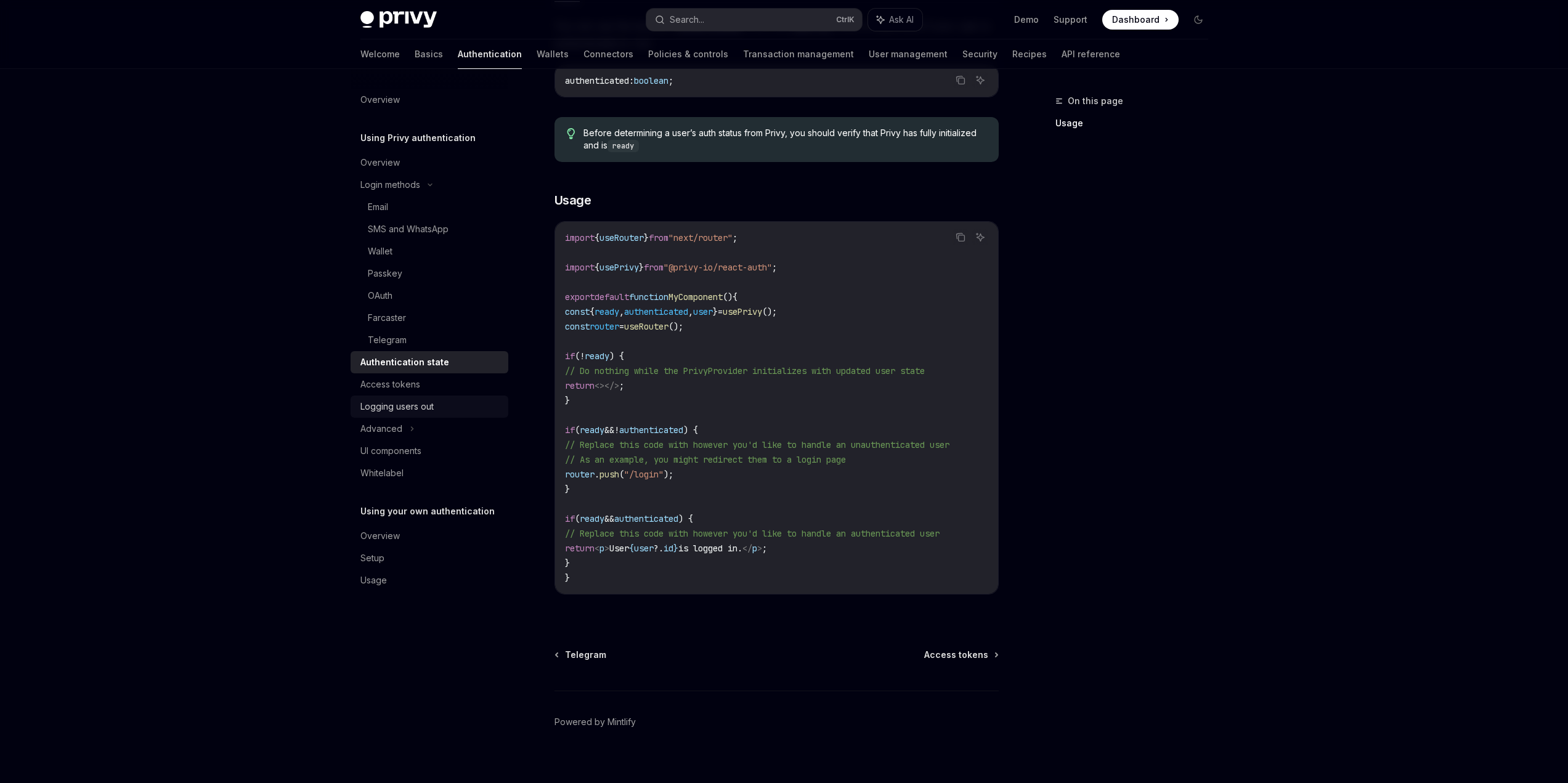
click at [414, 399] on div "Logging users out" at bounding box center [396, 406] width 73 height 15
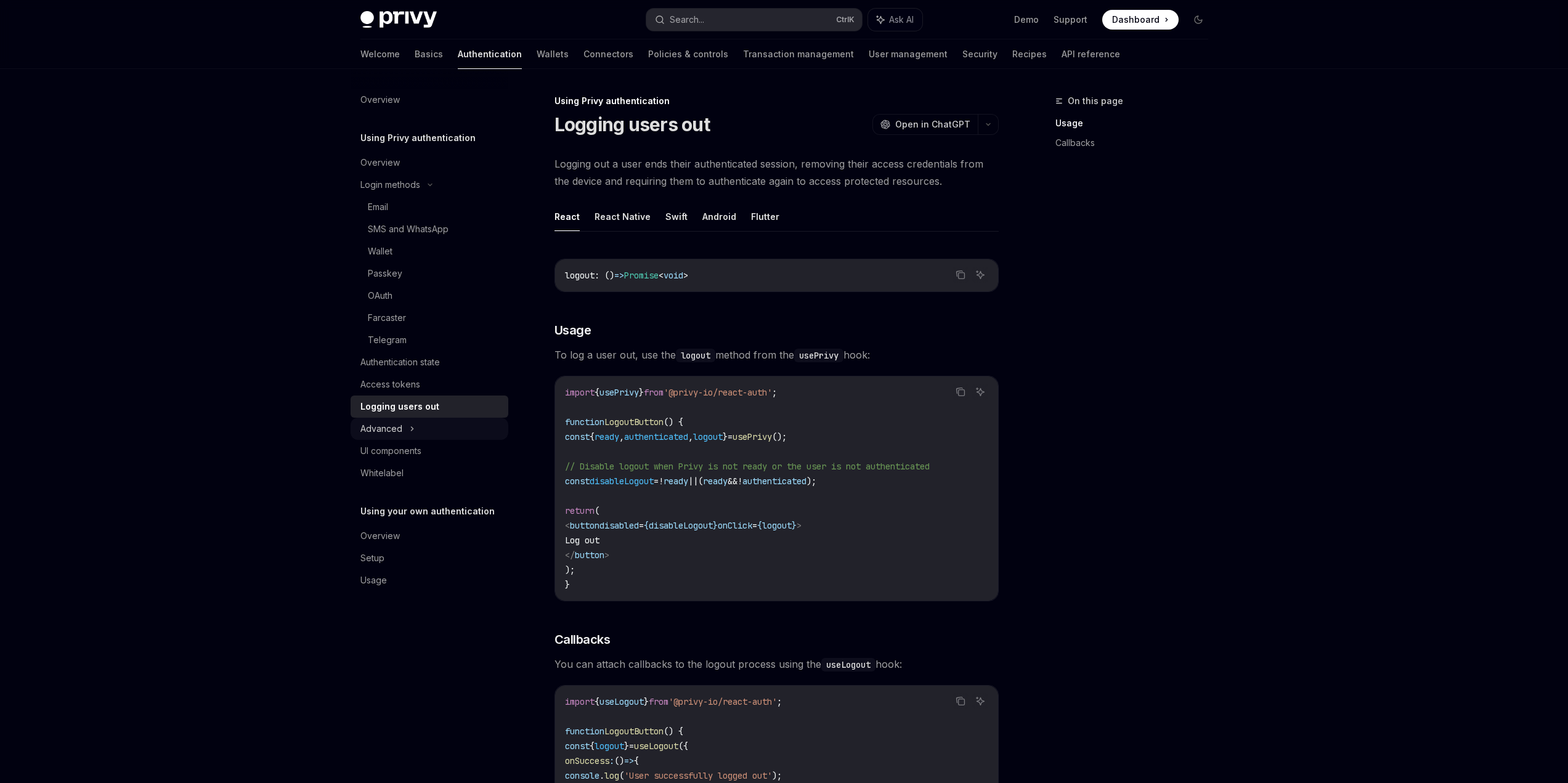
click at [373, 418] on div "Advanced" at bounding box center [429, 428] width 157 height 22
click at [396, 454] on icon at bounding box center [395, 450] width 5 height 15
type textarea "*"
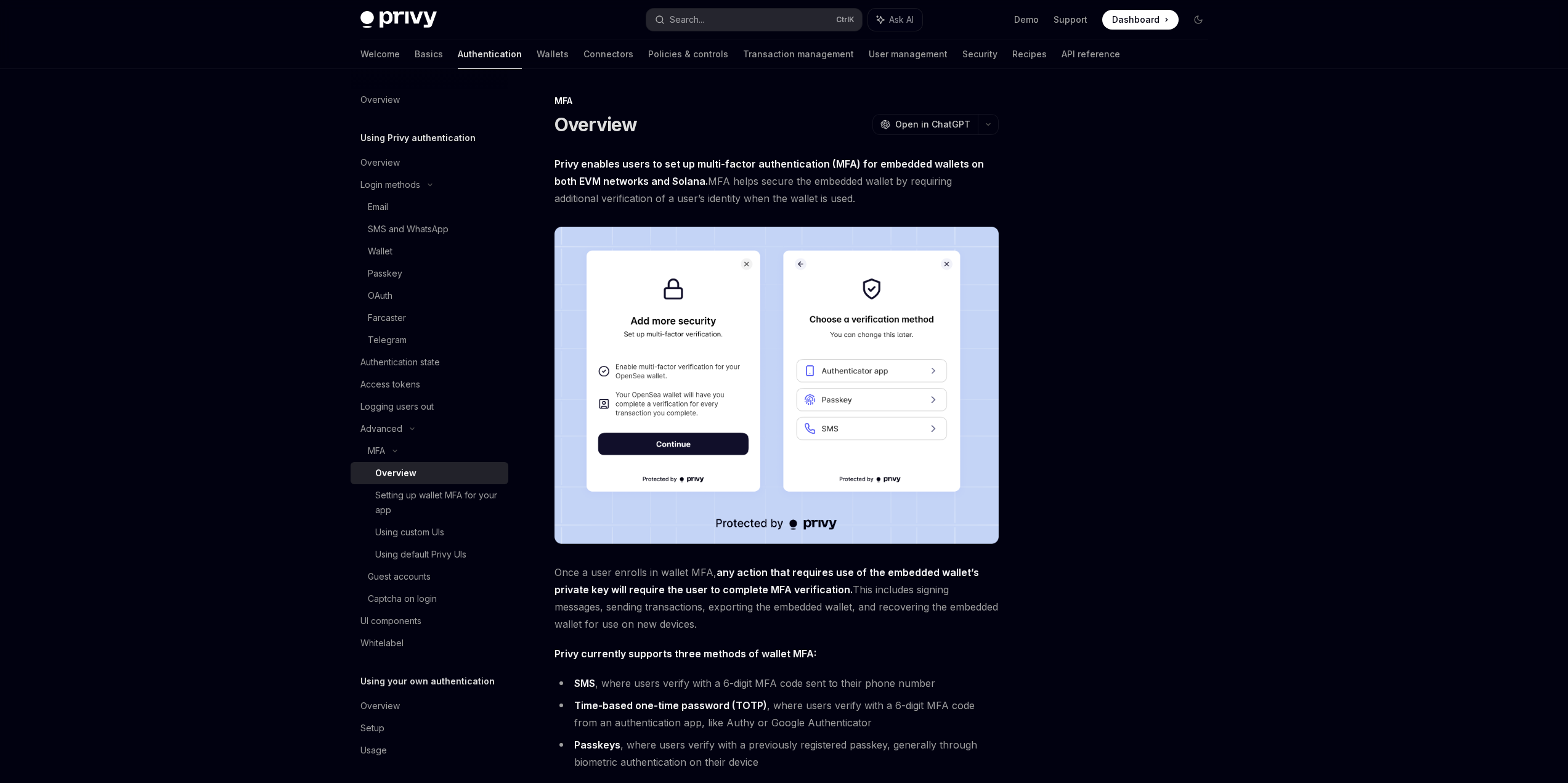
drag, startPoint x: 581, startPoint y: 166, endPoint x: 866, endPoint y: 194, distance: 286.4
click at [858, 194] on span "Privy enables users to set up multi-factor authentication (MFA) for embedded wa…" at bounding box center [776, 181] width 444 height 52
click at [870, 194] on span "Privy enables users to set up multi-factor authentication (MFA) for embedded wa…" at bounding box center [776, 181] width 444 height 52
